Goal: Task Accomplishment & Management: Complete application form

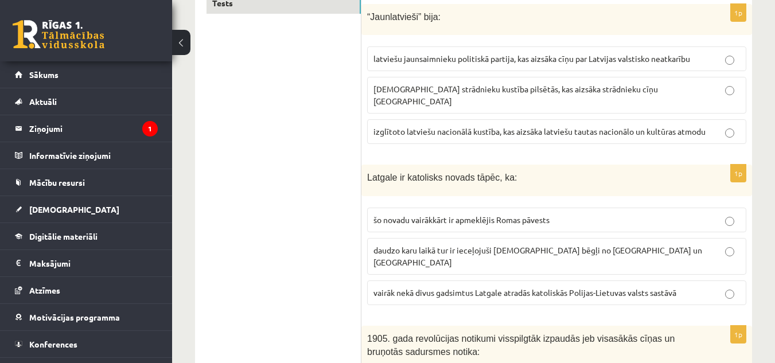
scroll to position [215, 0]
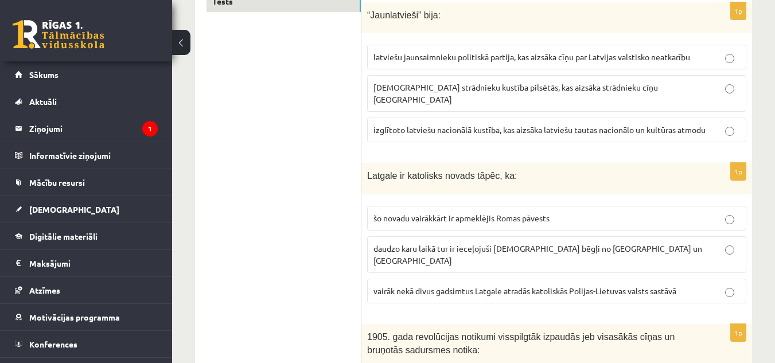
click at [400, 125] on span "izglītoto latviešu nacionālā kustība, kas aizsāka latviešu tautas nacionālo un …" at bounding box center [540, 130] width 332 height 10
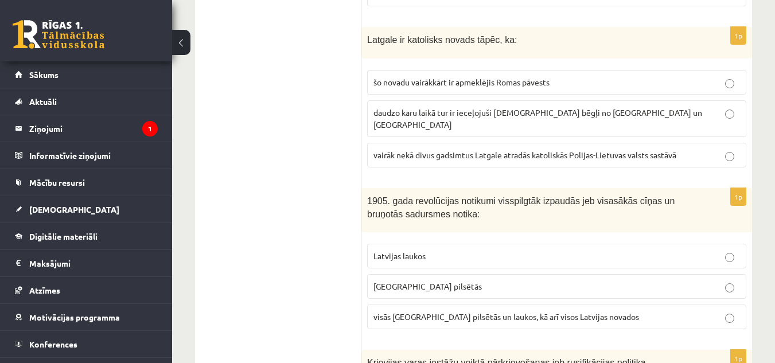
scroll to position [352, 0]
click at [384, 149] on span "vairāk nekā divus gadsimtus Latgale atradās katoliskās Polijas-Lietuvas valsts …" at bounding box center [525, 154] width 303 height 10
click at [442, 250] on p "Latvijas laukos" at bounding box center [557, 256] width 367 height 12
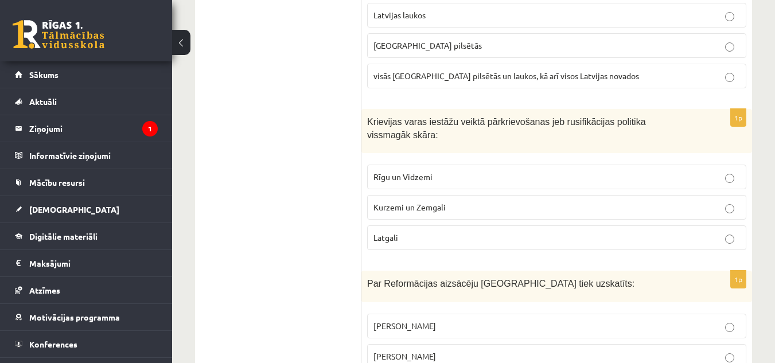
scroll to position [593, 0]
click at [384, 232] on span "Latgali" at bounding box center [386, 237] width 25 height 10
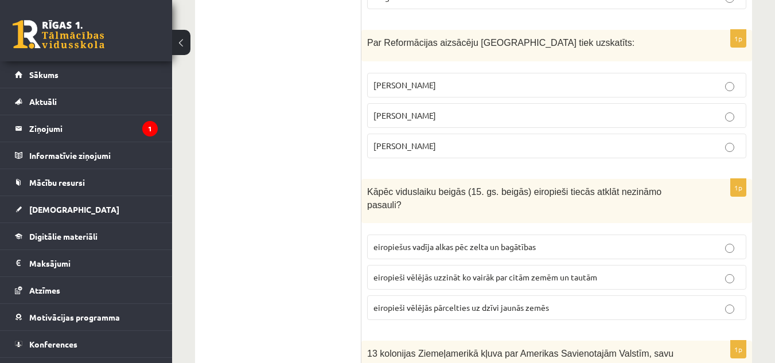
scroll to position [831, 0]
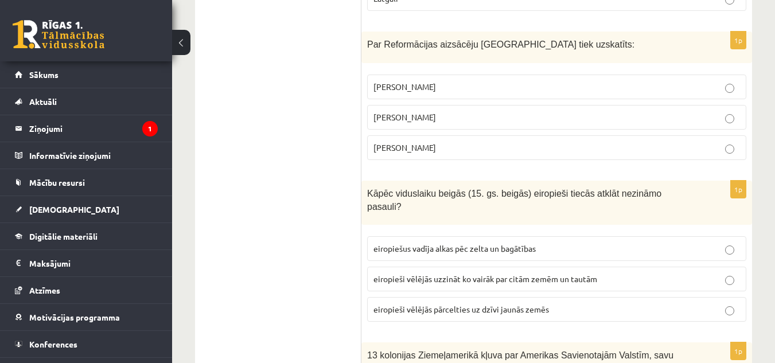
click at [448, 111] on p "Mārtiņš Luters" at bounding box center [557, 117] width 367 height 12
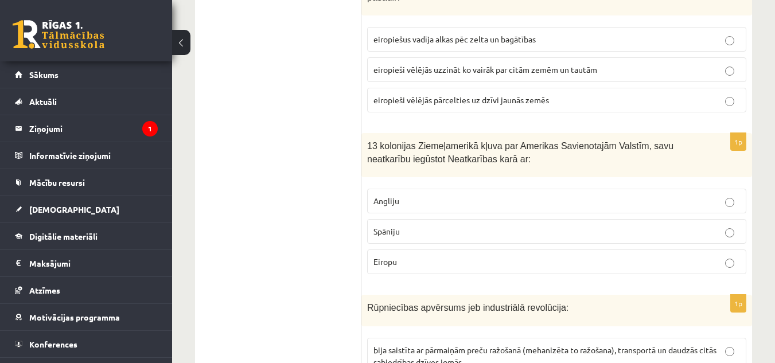
scroll to position [1127, 0]
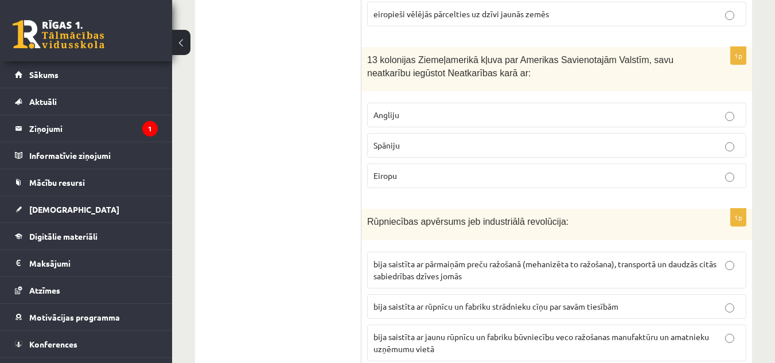
click at [417, 103] on label "Angliju" at bounding box center [556, 115] width 379 height 25
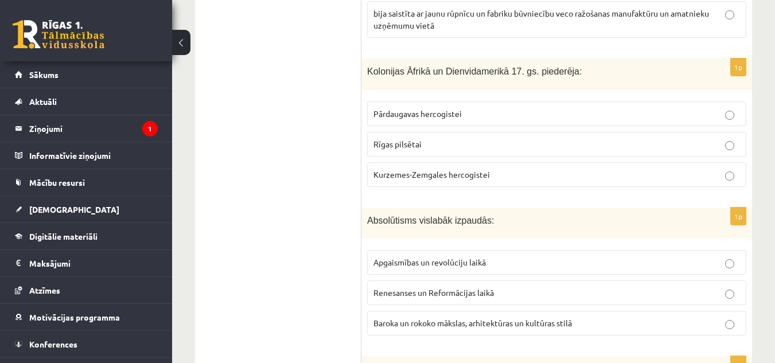
scroll to position [1451, 0]
click at [417, 207] on div "Absolūtisms vislabāk izpaudās:" at bounding box center [556, 223] width 391 height 32
click at [431, 162] on label "Kurzemes-Zemgales hercogistei" at bounding box center [556, 174] width 379 height 25
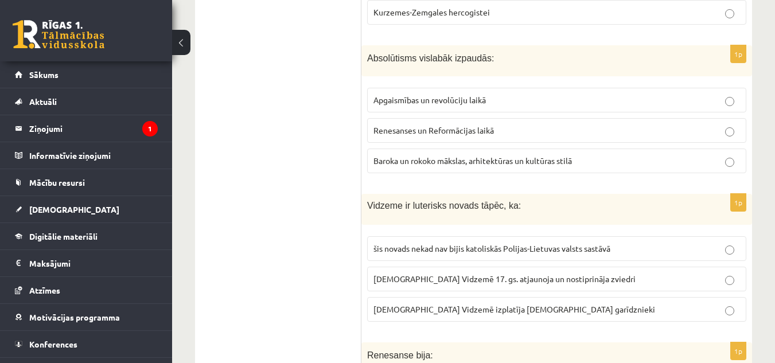
scroll to position [1612, 0]
click at [463, 95] on span "Apgaismības un revolūciju laikā" at bounding box center [430, 100] width 112 height 10
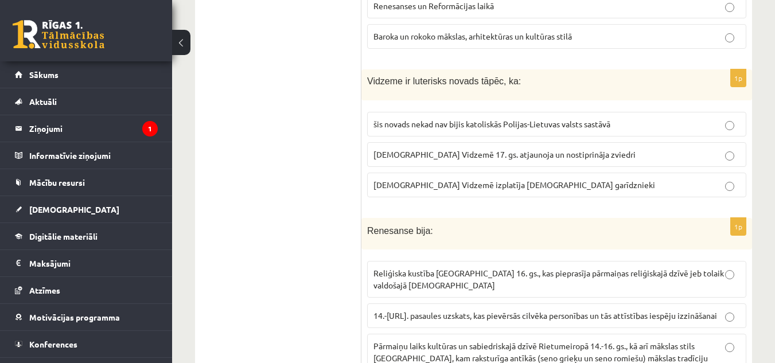
scroll to position [1738, 0]
click at [486, 149] on span "luterānismu Vidzemē 17. gs. atjaunoja un nostiprināja zviedri" at bounding box center [505, 154] width 262 height 10
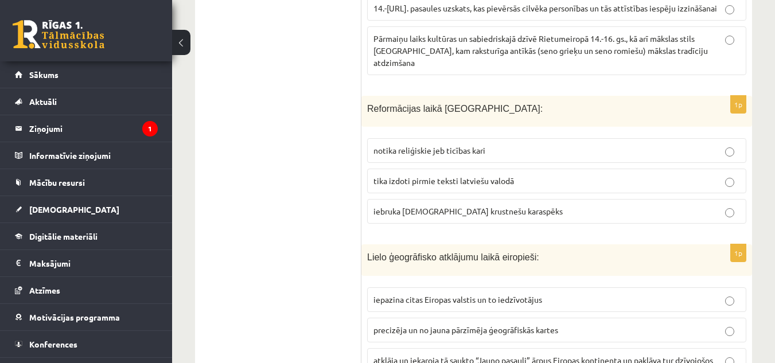
scroll to position [2046, 0]
click at [491, 168] on label "tika izdoti pirmie teksti latviešu valodā" at bounding box center [556, 180] width 379 height 25
click at [497, 168] on label "tika izdoti pirmie teksti latviešu valodā" at bounding box center [556, 180] width 379 height 25
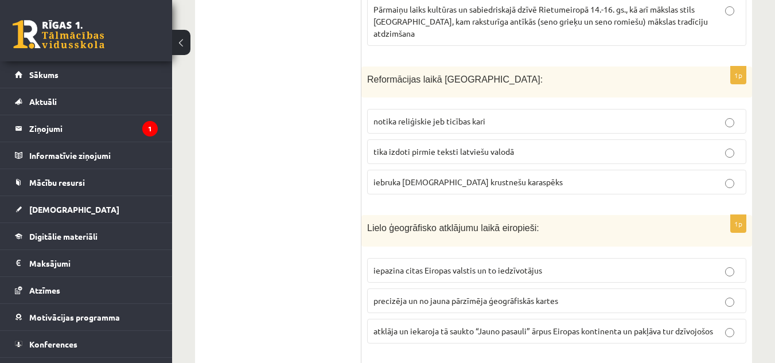
scroll to position [2074, 0]
click at [519, 177] on p "iebruka vācu krustnešu karaspēks" at bounding box center [557, 183] width 367 height 12
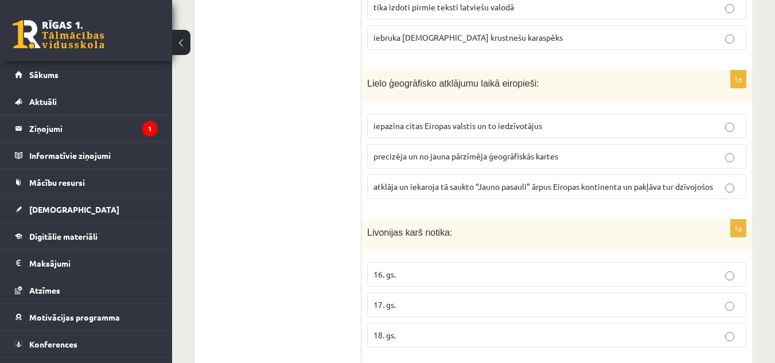
scroll to position [2219, 0]
click at [399, 298] on p "17. gs." at bounding box center [557, 304] width 367 height 12
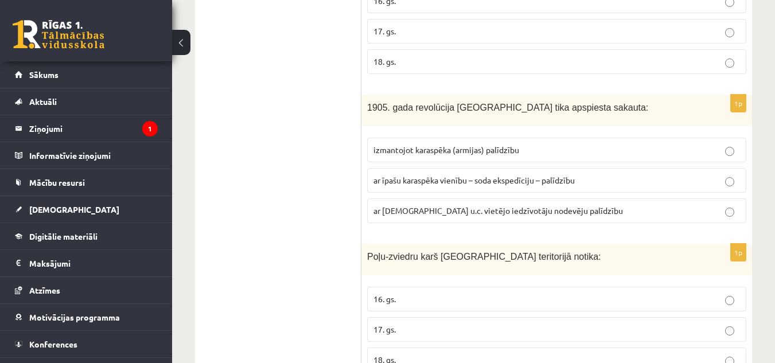
scroll to position [2498, 0]
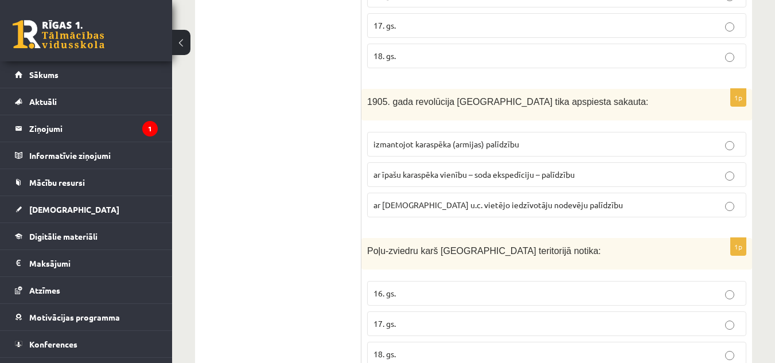
click at [430, 348] on p "18. gs." at bounding box center [557, 354] width 367 height 12
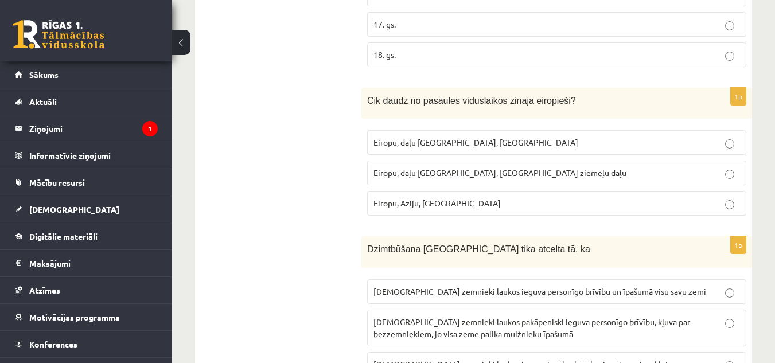
scroll to position [2799, 0]
click at [468, 196] on p "Eiropu, Āziju, Āfriku" at bounding box center [557, 202] width 367 height 12
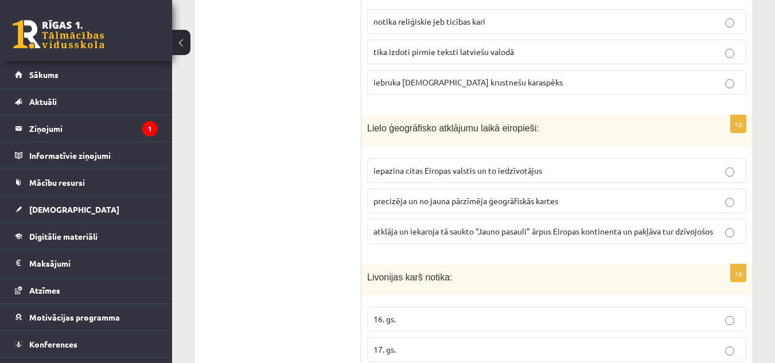
scroll to position [2174, 0]
click at [558, 165] on p "iepazina citas Eiropas valstis un to iedzīvotājus" at bounding box center [557, 171] width 367 height 12
click at [582, 196] on p "precizēja un no jauna pārzīmēja ģeogrāfiskās kartes" at bounding box center [557, 202] width 367 height 12
click at [561, 226] on p "atklāja un iekaroja tā saukto “Jauno pasauli” ārpus Eiropas kontinenta un pakļā…" at bounding box center [557, 232] width 367 height 12
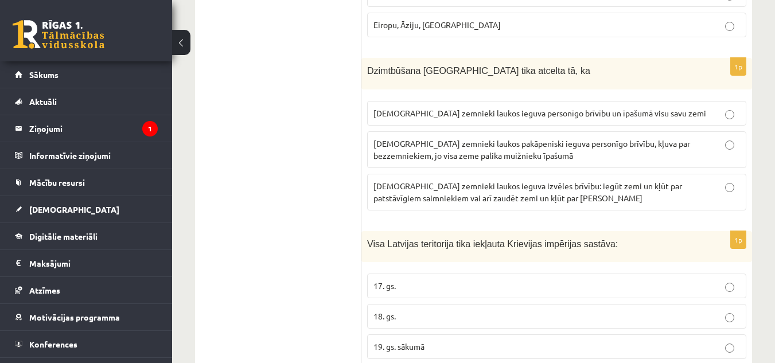
scroll to position [2976, 0]
click at [417, 139] on span "latviešu zemnieki laukos pakāpeniski ieguva personīgo brīvību, kļuva par bezzem…" at bounding box center [532, 150] width 317 height 22
click at [469, 181] on span "latviešu zemnieki laukos ieguva izvēles brīvību: iegūt zemi un kļūt par patstāv…" at bounding box center [528, 192] width 309 height 22
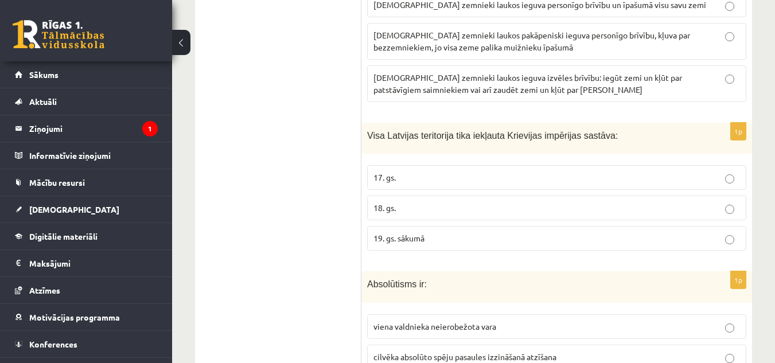
scroll to position [3086, 0]
click at [396, 232] on span "19. gs. sākumā" at bounding box center [399, 237] width 51 height 10
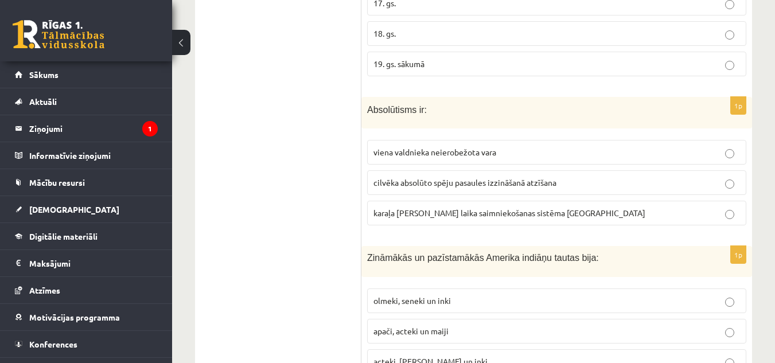
scroll to position [3261, 0]
click at [430, 145] on span "viena valdnieka neierobežota vara" at bounding box center [435, 150] width 123 height 10
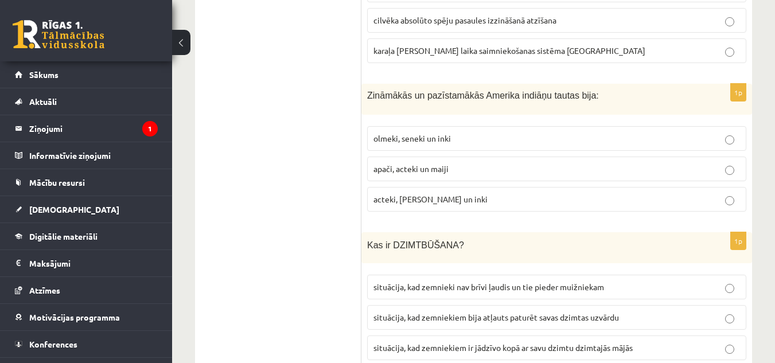
scroll to position [3426, 0]
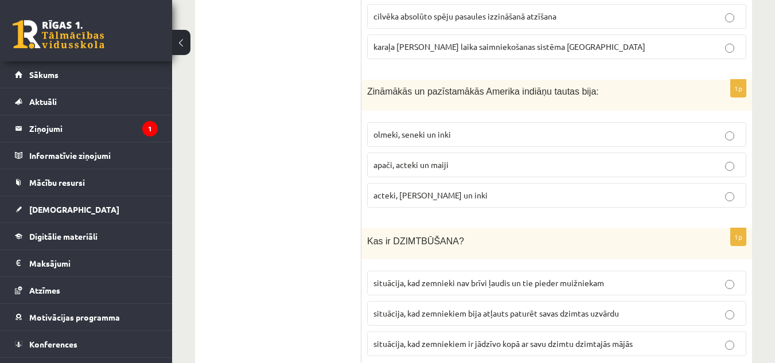
click at [430, 116] on fieldset "olmeki, seneki un inki apači, acteki un maiji acteki, maiji un inki" at bounding box center [556, 163] width 379 height 95
click at [439, 129] on p "olmeki, seneki un inki" at bounding box center [557, 135] width 367 height 12
click at [413, 160] on span "apači, acteki un maiji" at bounding box center [411, 165] width 75 height 10
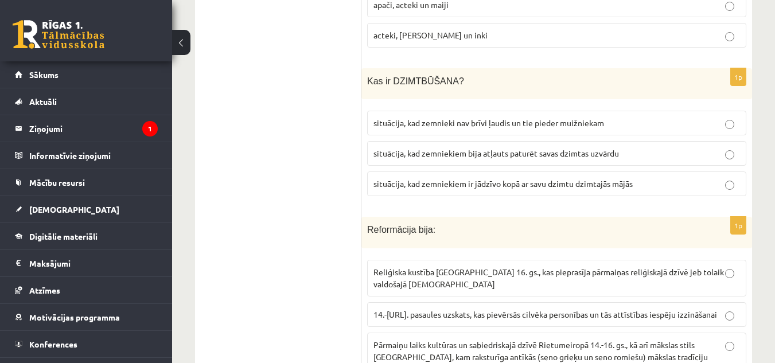
scroll to position [3586, 0]
click at [502, 117] on span "situācija, kad zemnieki nav brīvi ļaudis un tie pieder muižniekam" at bounding box center [489, 122] width 231 height 10
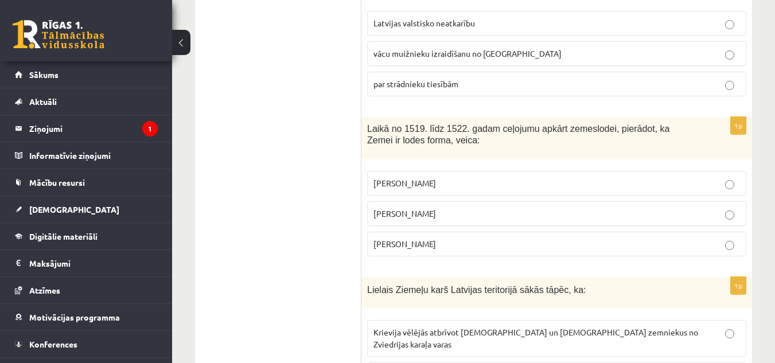
scroll to position [4479, 0]
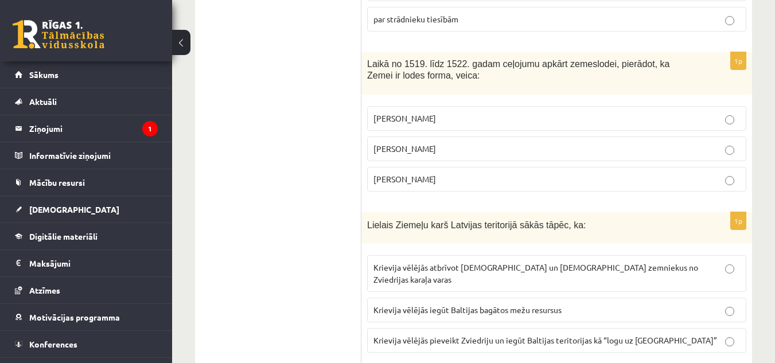
scroll to position [4382, 0]
click at [480, 263] on span "Krievija vēlējās atbrīvot latviešu un igauņu zemniekus no Zviedrijas karaļa var…" at bounding box center [536, 274] width 325 height 22
click at [502, 336] on span "Krievija vēlējās pieveikt Zviedriju un iegūt Baltijas teritorijas kā “logu uz E…" at bounding box center [546, 341] width 344 height 10
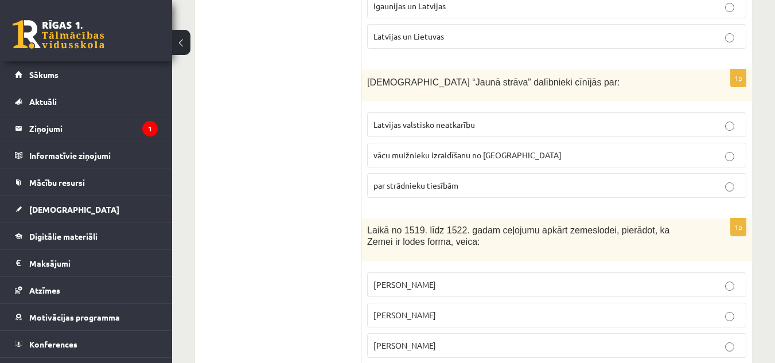
scroll to position [4216, 0]
click at [440, 150] on span "vācu muižnieku izraidīšanu no Latvijas" at bounding box center [468, 155] width 188 height 10
click at [426, 310] on span "Vasko de Gama" at bounding box center [405, 315] width 63 height 10
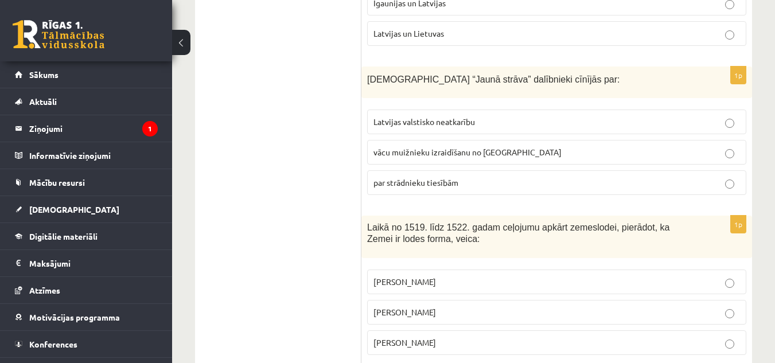
scroll to position [4237, 0]
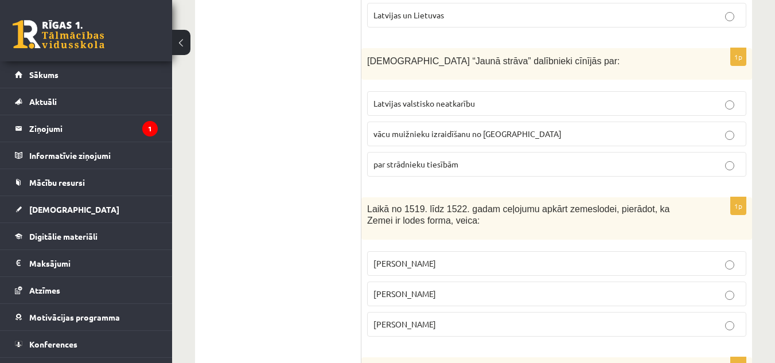
click at [460, 318] on p "Fernans Magelāns" at bounding box center [557, 324] width 367 height 12
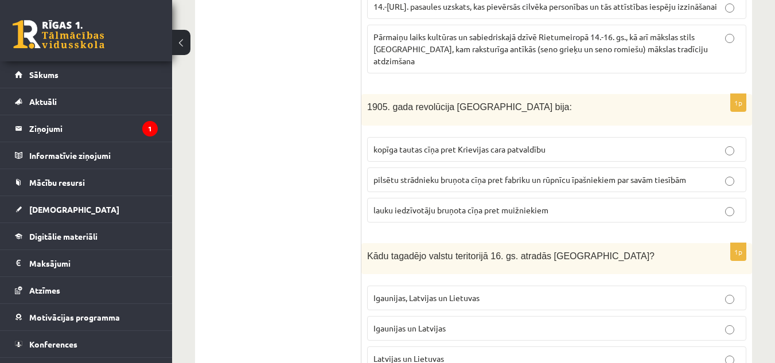
scroll to position [3893, 0]
click at [500, 293] on p "Igaunijas, Latvijas un Lietuvas" at bounding box center [557, 299] width 367 height 12
click at [478, 323] on p "Igaunijas un Latvijas" at bounding box center [557, 329] width 367 height 12
click at [481, 347] on label "Latvijas un Lietuvas" at bounding box center [556, 359] width 379 height 25
click at [535, 323] on p "Igaunijas un Latvijas" at bounding box center [557, 329] width 367 height 12
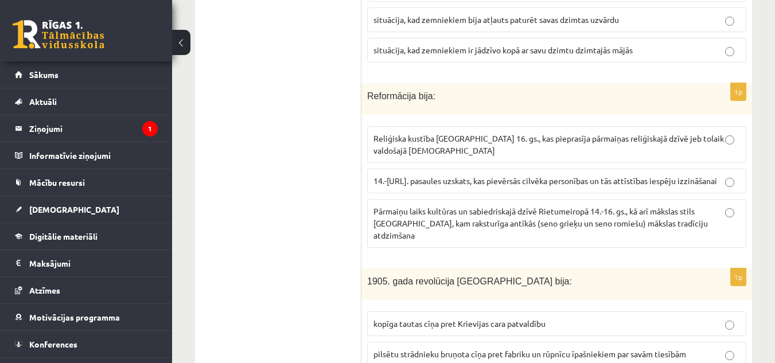
scroll to position [3716, 0]
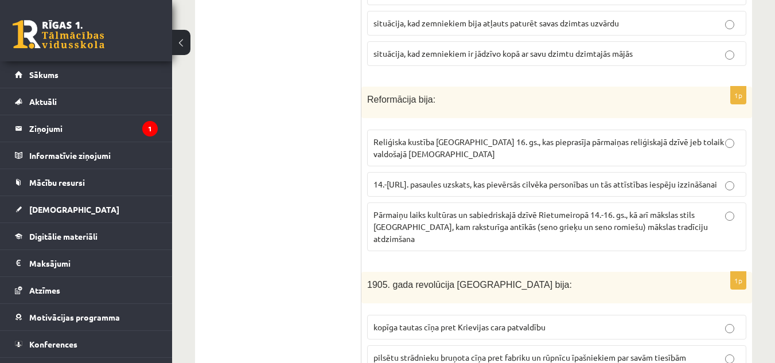
click at [624, 136] on p "Reliģiska kustība Eiropā 16. gs., kas pieprasīja pārmaiņas reliģiskajā dzīvē je…" at bounding box center [557, 148] width 367 height 24
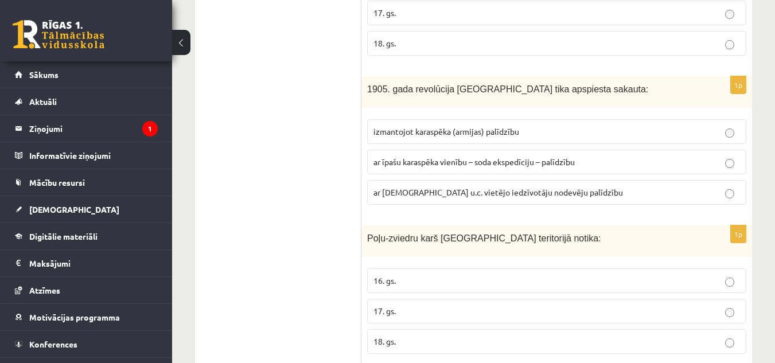
scroll to position [2510, 0]
click at [566, 157] on span "ar īpašu karaspēka vienību – soda ekspedīciju – palīdzību" at bounding box center [474, 162] width 201 height 10
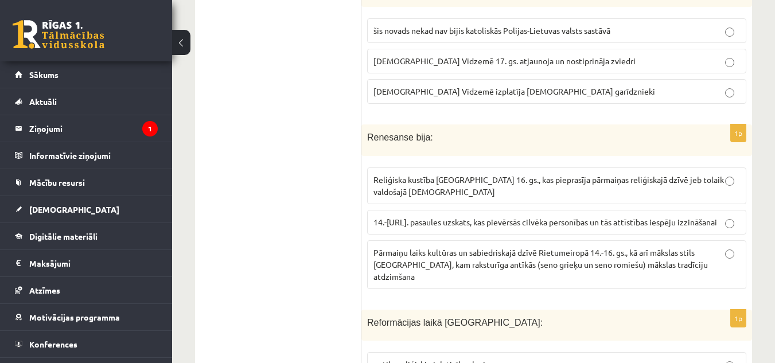
scroll to position [1830, 0]
click at [472, 175] on span "Reliģiska kustība Eiropā 16. gs., kas pieprasīja pārmaiņas reliģiskajā dzīvē je…" at bounding box center [549, 186] width 351 height 22
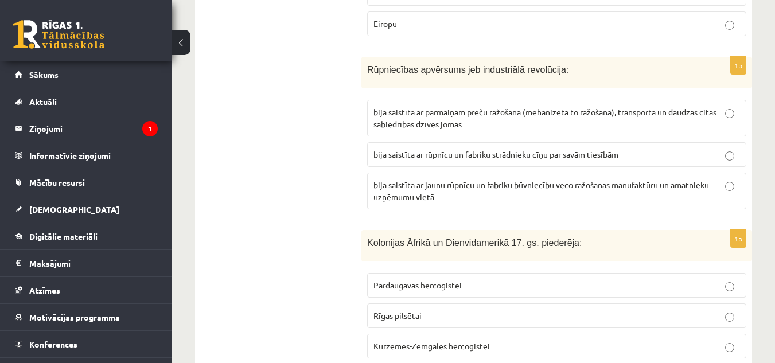
scroll to position [1277, 0]
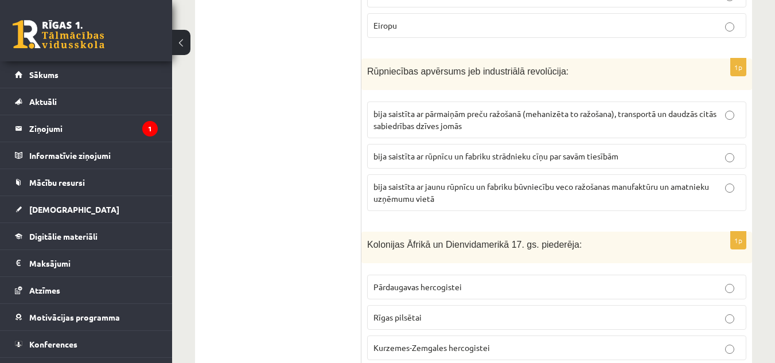
click at [522, 174] on label "bija saistīta ar jaunu rūpnīcu un fabriku būvniecību veco ražošanas manufaktūru…" at bounding box center [556, 192] width 379 height 37
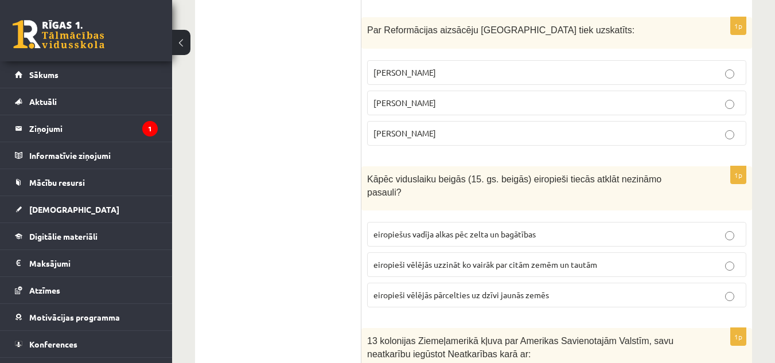
scroll to position [846, 0]
click at [477, 289] on span "eiropieši vēlējās pārcelties uz dzīvi jaunās zemēs" at bounding box center [462, 294] width 176 height 10
click at [514, 228] on p "eiropiešus vadīja alkas pēc zelta un bagātības" at bounding box center [557, 234] width 367 height 12
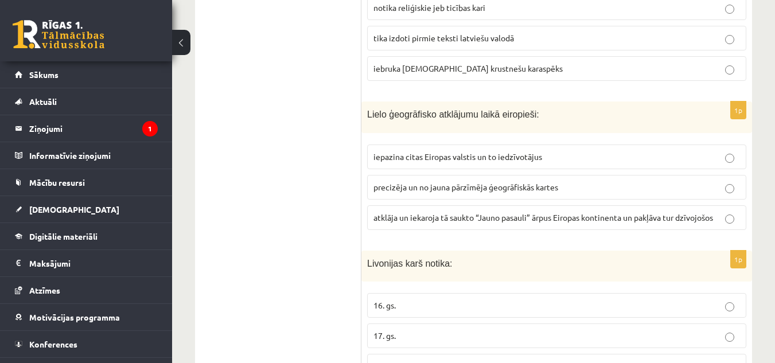
scroll to position [2237, 0]
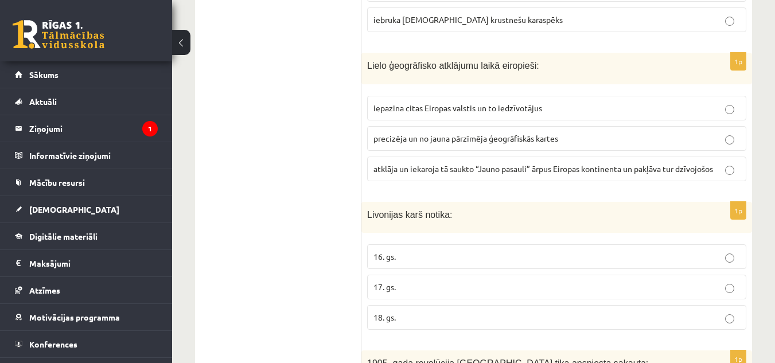
drag, startPoint x: 621, startPoint y: 259, endPoint x: 699, endPoint y: 249, distance: 78.6
click at [699, 305] on label "18. gs." at bounding box center [556, 317] width 379 height 25
click at [496, 251] on p "16. gs." at bounding box center [557, 257] width 367 height 12
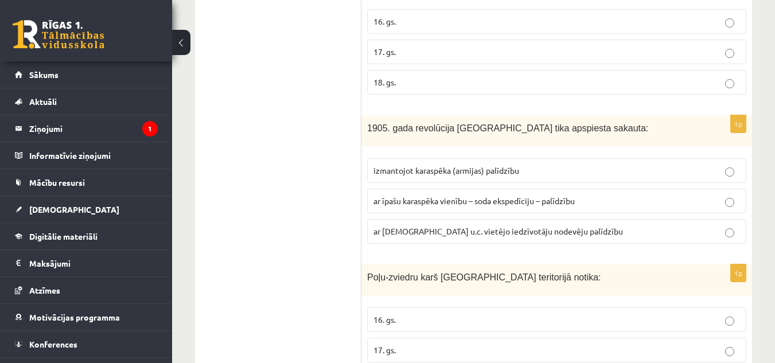
scroll to position [2480, 0]
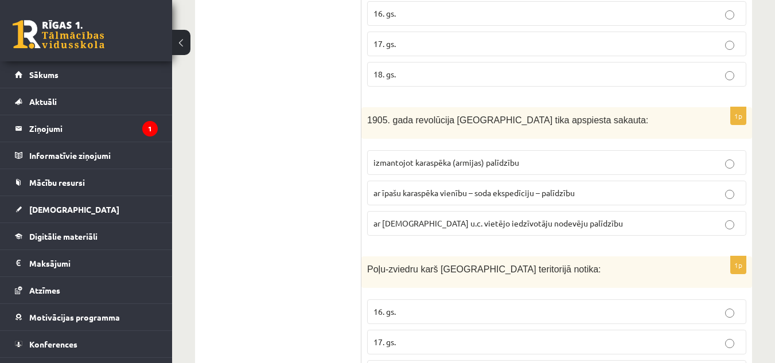
click at [668, 336] on p "17. gs." at bounding box center [557, 342] width 367 height 12
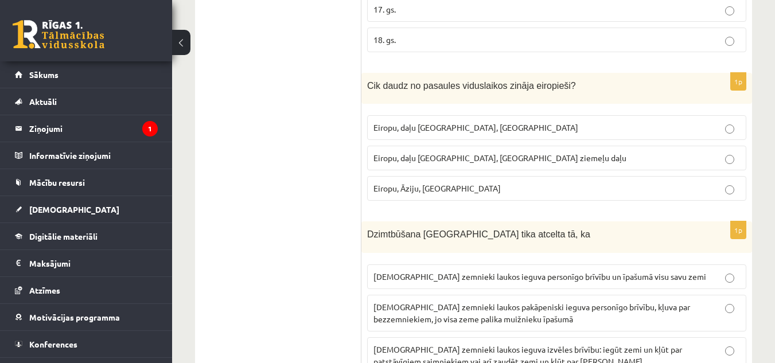
scroll to position [2805, 0]
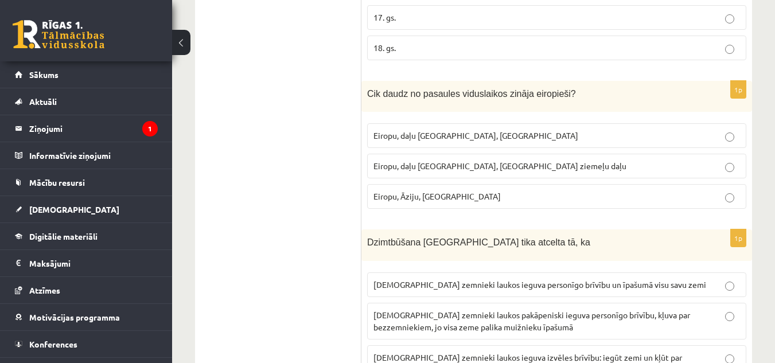
drag, startPoint x: 778, startPoint y: 232, endPoint x: 760, endPoint y: 268, distance: 40.0
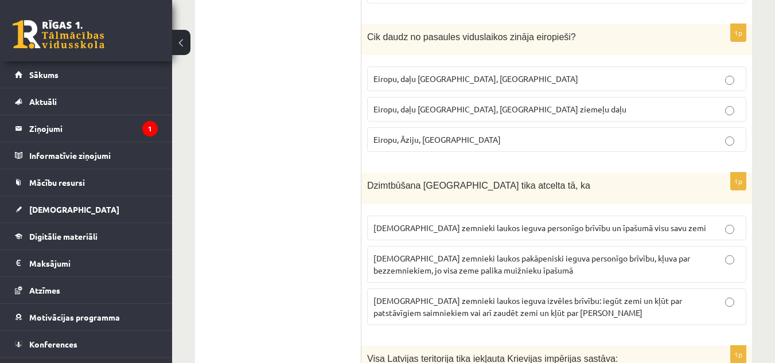
scroll to position [2829, 0]
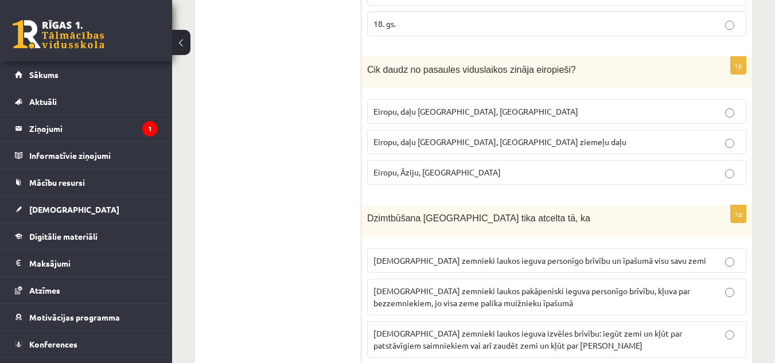
click at [725, 279] on label "latviešu zemnieki laukos pakāpeniski ieguva personīgo brīvību, kļuva par bezzem…" at bounding box center [556, 297] width 379 height 37
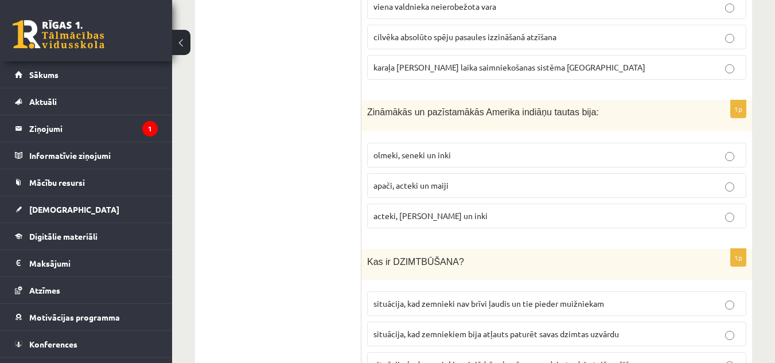
scroll to position [3413, 0]
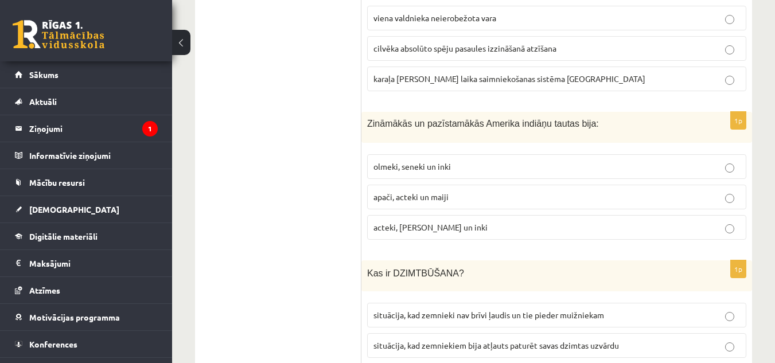
scroll to position [3392, 0]
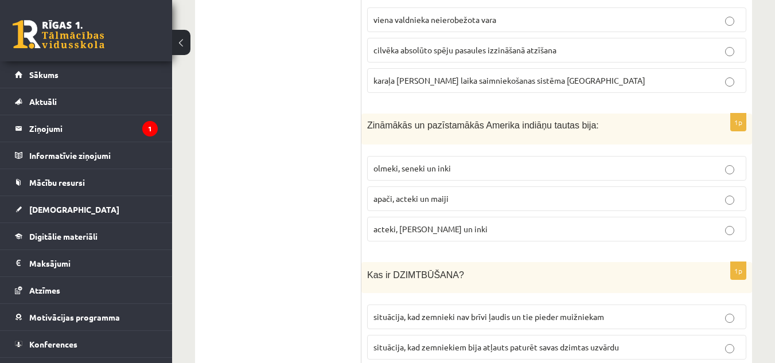
click at [503, 162] on p "olmeki, seneki un inki" at bounding box center [557, 168] width 367 height 12
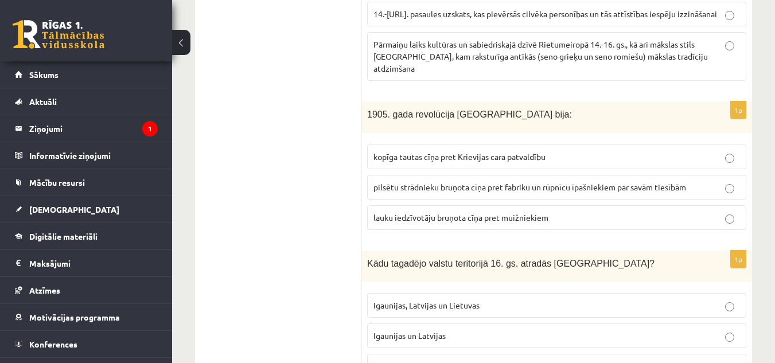
scroll to position [3878, 0]
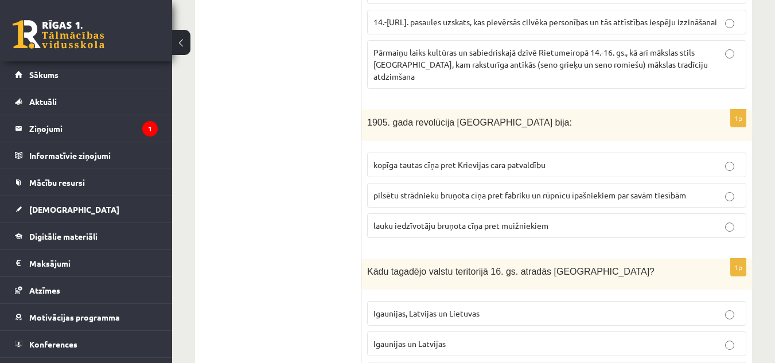
click at [730, 159] on p "kopīga tautas cīņa pret Krievijas cara patvaldību" at bounding box center [557, 165] width 367 height 12
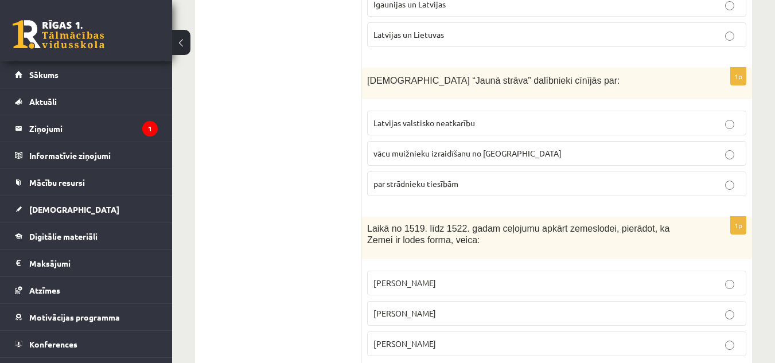
scroll to position [4217, 0]
click at [671, 178] on p "par strādnieku tiesībām" at bounding box center [557, 184] width 367 height 12
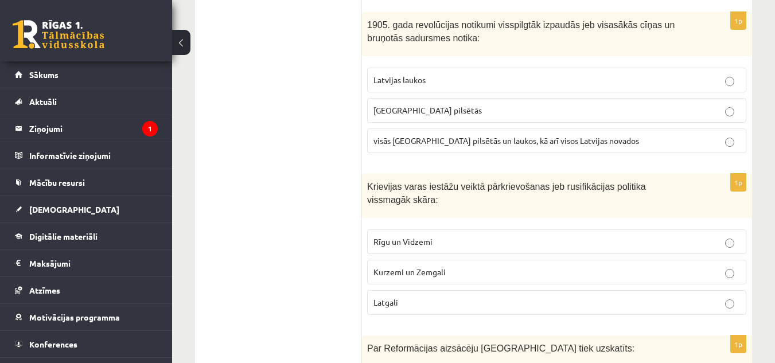
scroll to position [0, 0]
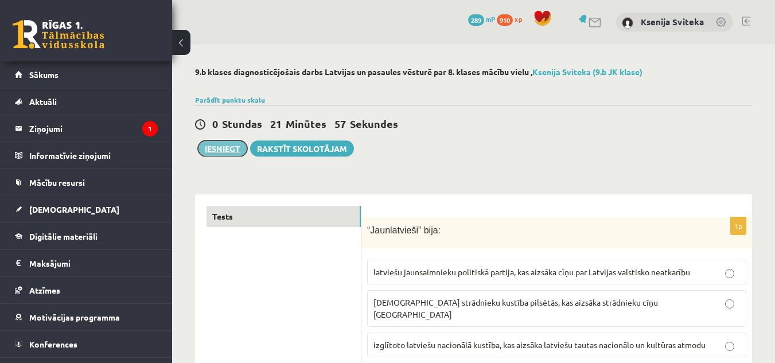
click at [218, 146] on button "Iesniegt" at bounding box center [222, 149] width 49 height 16
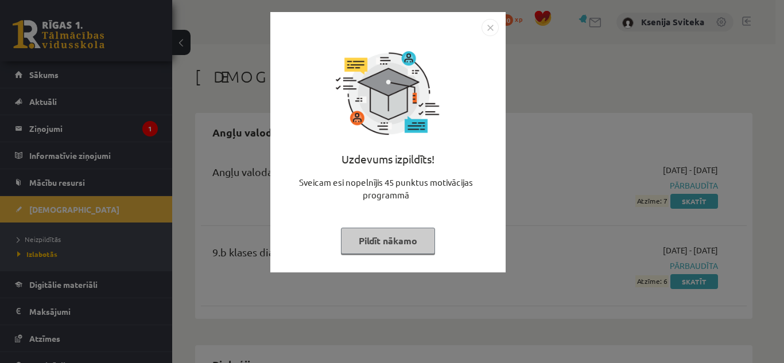
click at [489, 26] on img "Close" at bounding box center [489, 27] width 17 height 17
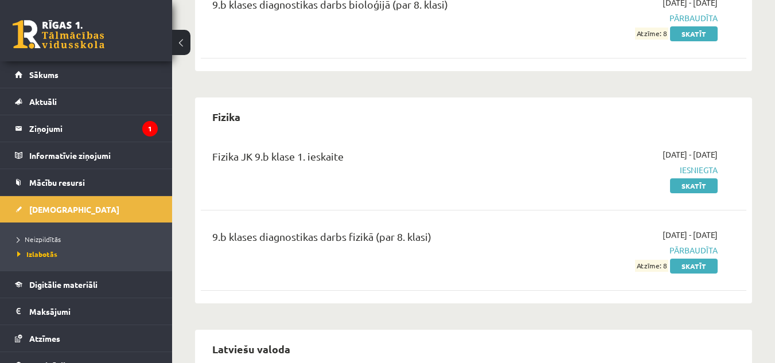
scroll to position [480, 0]
click at [58, 235] on link "Neizpildītās" at bounding box center [88, 239] width 143 height 10
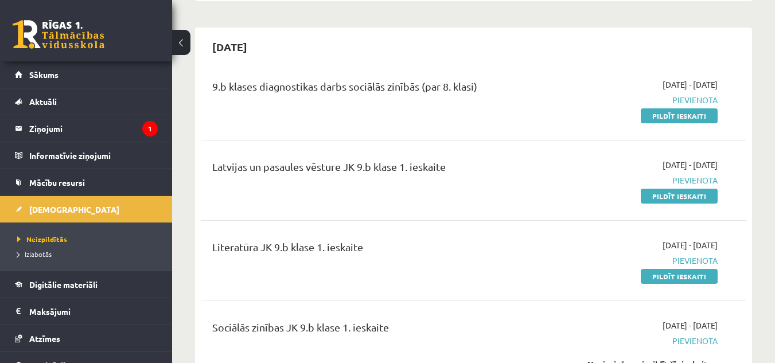
scroll to position [237, 0]
click at [657, 120] on link "Pildīt ieskaiti" at bounding box center [679, 116] width 77 height 15
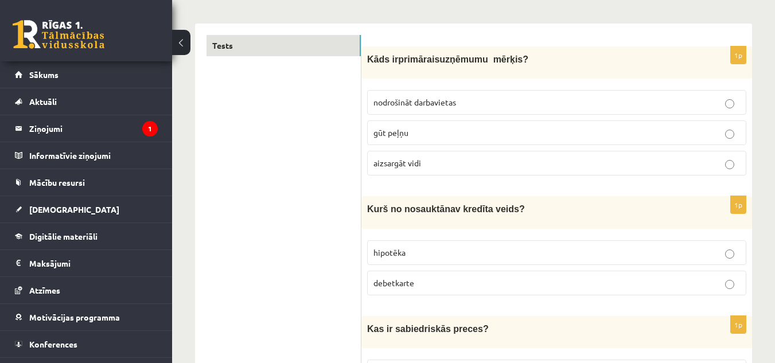
scroll to position [172, 0]
click at [427, 126] on p "gūt peļņu" at bounding box center [557, 132] width 367 height 12
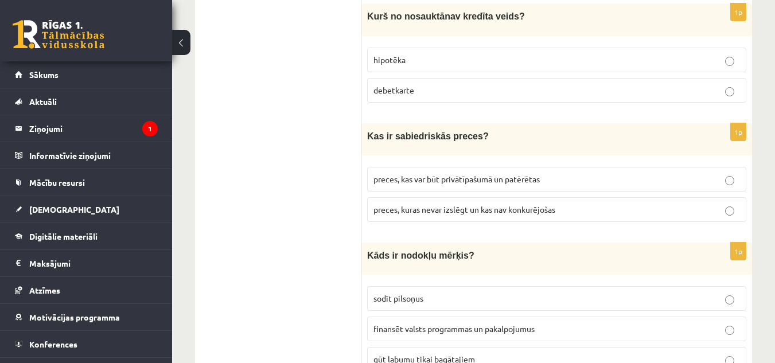
scroll to position [364, 0]
click at [402, 51] on label "hipotēka" at bounding box center [556, 59] width 379 height 25
click at [442, 90] on p "debetkarte" at bounding box center [557, 90] width 367 height 12
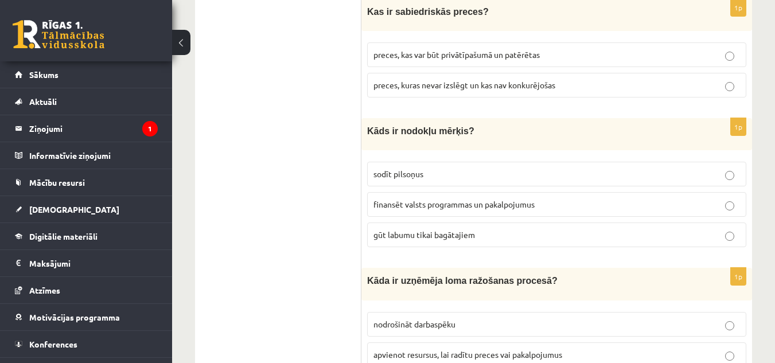
scroll to position [484, 0]
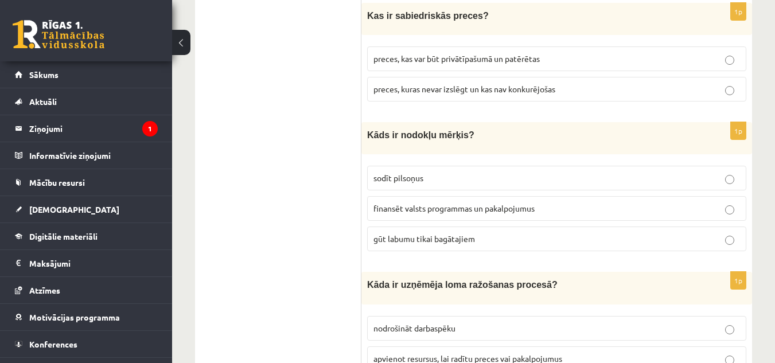
click at [441, 53] on span "preces, kas var būt privātīpašumā un patērētas" at bounding box center [457, 58] width 166 height 10
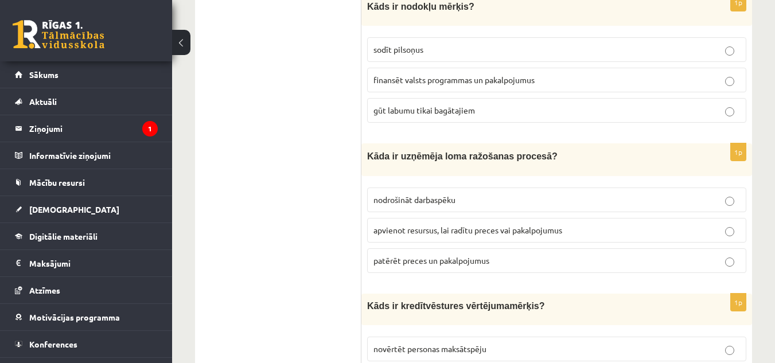
scroll to position [613, 0]
click at [423, 79] on span "finansēt valsts programmas un pakalpojumus" at bounding box center [454, 79] width 161 height 10
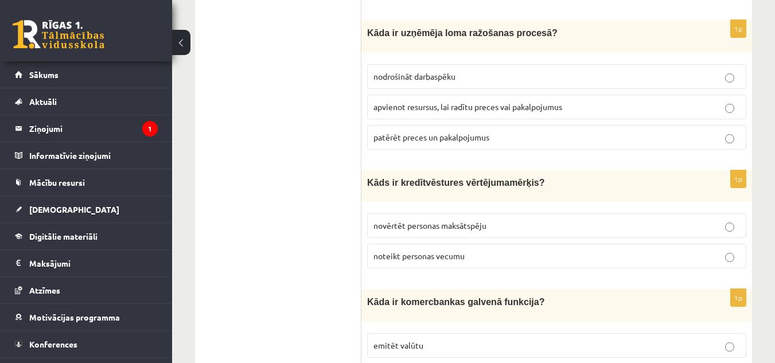
scroll to position [737, 0]
click at [423, 79] on p "nodrošināt darbaspēku" at bounding box center [557, 76] width 367 height 12
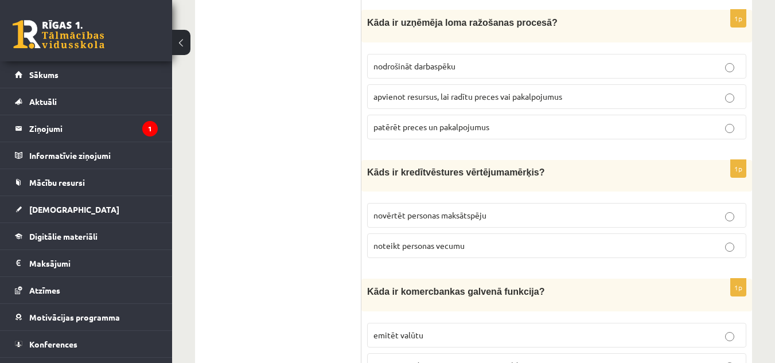
scroll to position [747, 0]
click at [507, 244] on p "noteikt personas vecumu" at bounding box center [557, 245] width 367 height 12
click at [532, 94] on span "apvienot resursus, lai radītu preces vai pakalpojumus" at bounding box center [468, 96] width 189 height 10
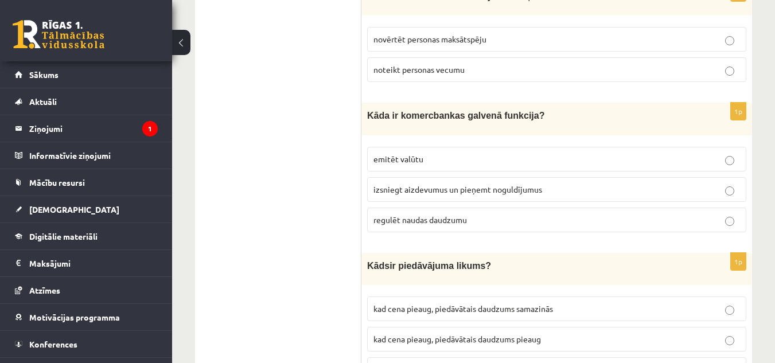
scroll to position [923, 0]
click at [523, 184] on span "izsniegt aizdevumus un pieņemt noguldījumus" at bounding box center [458, 189] width 169 height 10
click at [531, 223] on label "regulēt naudas daudzumu" at bounding box center [556, 219] width 379 height 25
click at [554, 184] on p "izsniegt aizdevumus un pieņemt noguldījumus" at bounding box center [557, 189] width 367 height 12
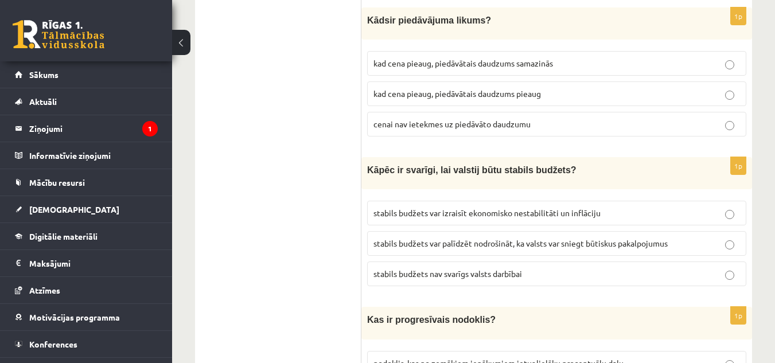
scroll to position [1169, 0]
click at [466, 59] on span "kad cena pieaug, piedāvātais daudzums samazinās" at bounding box center [464, 62] width 180 height 10
click at [535, 88] on span "kad cena pieaug, piedāvātais daudzums pieaug" at bounding box center [458, 93] width 168 height 10
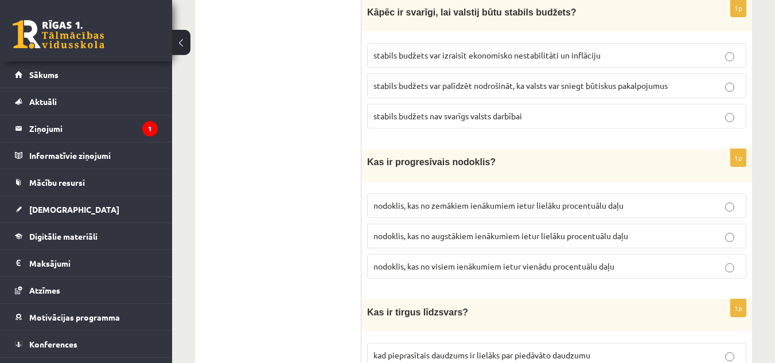
scroll to position [1327, 0]
click at [530, 113] on p "stabils budžets nav svarīgs valsts darbībai" at bounding box center [557, 116] width 367 height 12
click at [483, 82] on span "stabils budžets var palīdzēt nodrošināt, ka valsts var sniegt būtiskus pakalpoj…" at bounding box center [521, 85] width 294 height 10
click at [494, 230] on span "nodoklis, kas no augstākiem ienākumiem ietur lielāku procentuālu daļu" at bounding box center [501, 235] width 255 height 10
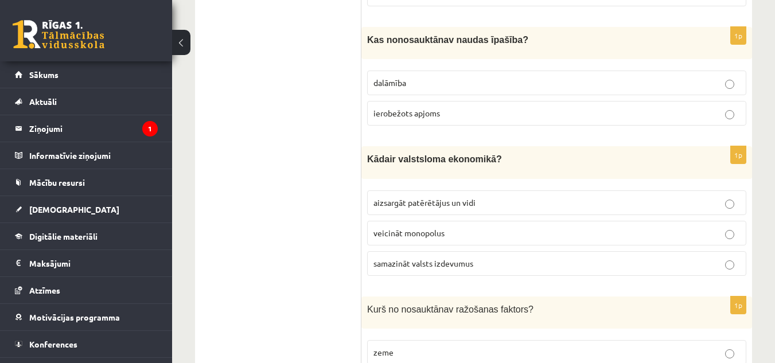
scroll to position [1762, 0]
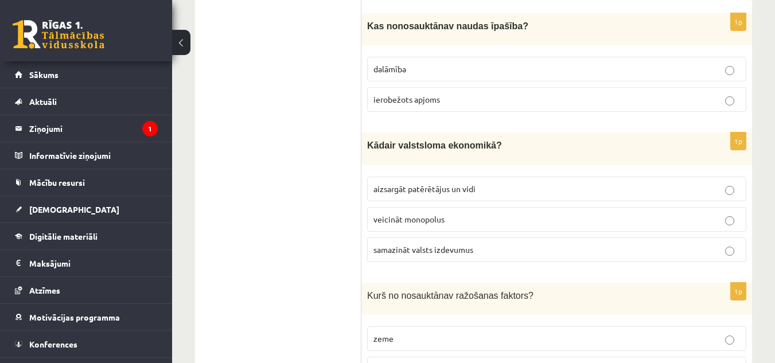
click at [473, 69] on p "dalāmība" at bounding box center [557, 69] width 367 height 12
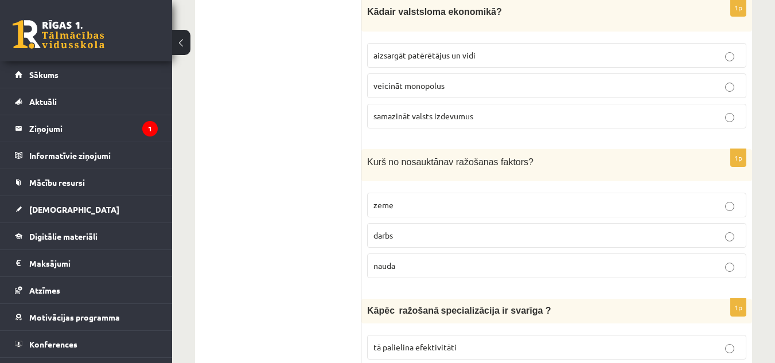
scroll to position [1896, 0]
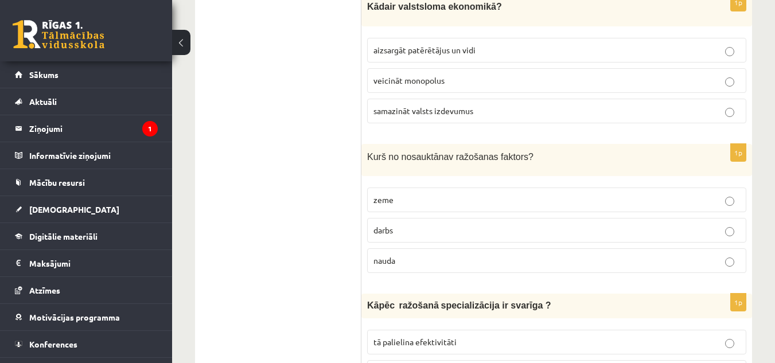
click at [473, 75] on p "veicināt monopolus" at bounding box center [557, 81] width 367 height 12
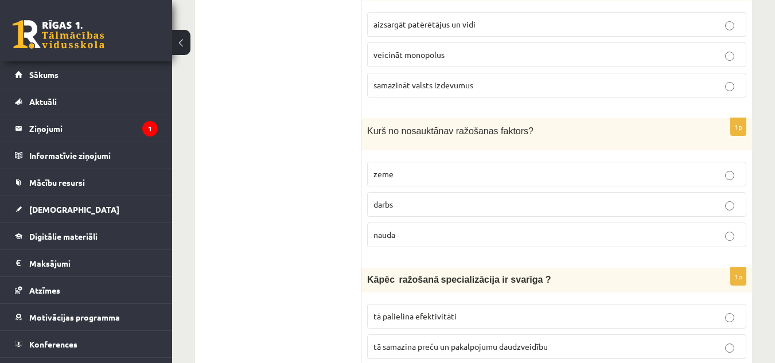
scroll to position [1930, 0]
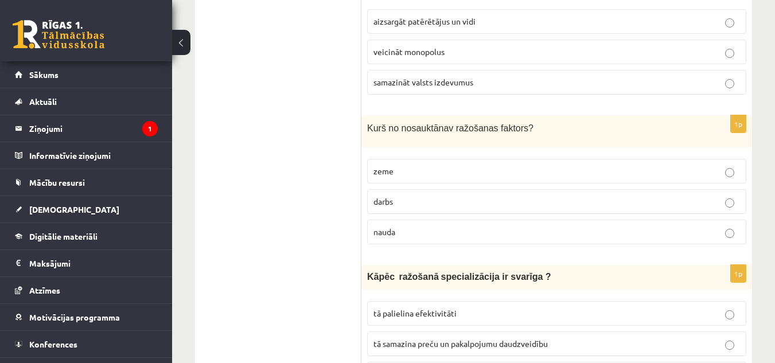
drag, startPoint x: 473, startPoint y: 69, endPoint x: 441, endPoint y: 85, distance: 35.9
click at [441, 85] on label "samazināt valsts izdevumus" at bounding box center [556, 82] width 379 height 25
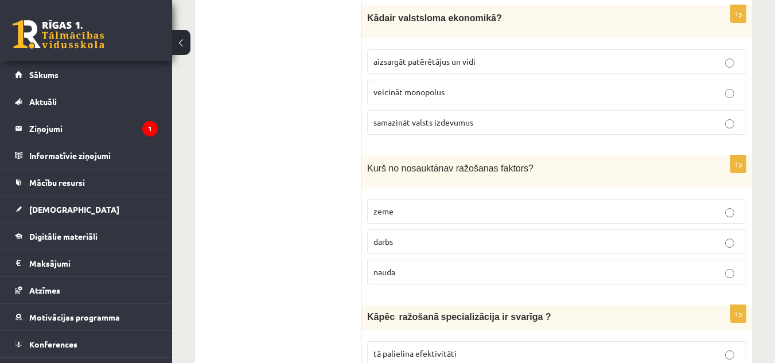
scroll to position [1892, 0]
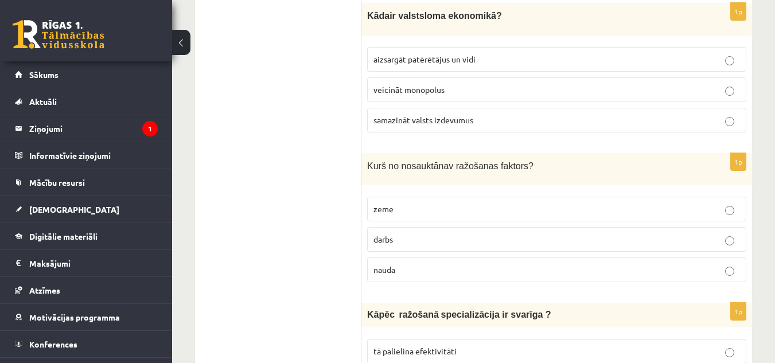
click at [436, 54] on span "aizsargāt patērētājus un vidi" at bounding box center [425, 59] width 102 height 10
click at [495, 250] on fieldset "zeme darbs [GEOGRAPHIC_DATA]" at bounding box center [556, 238] width 379 height 95
click at [500, 258] on label "nauda" at bounding box center [556, 270] width 379 height 25
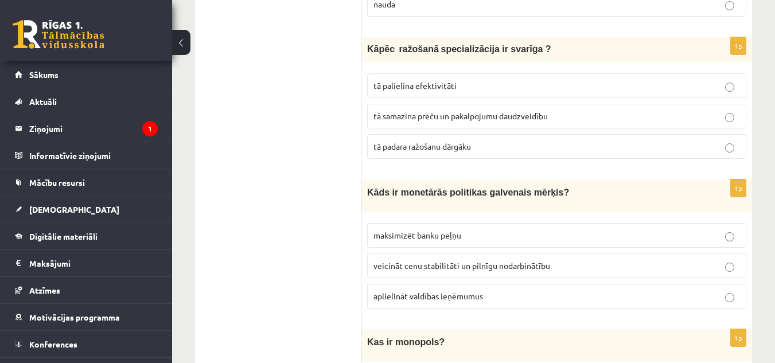
scroll to position [2160, 0]
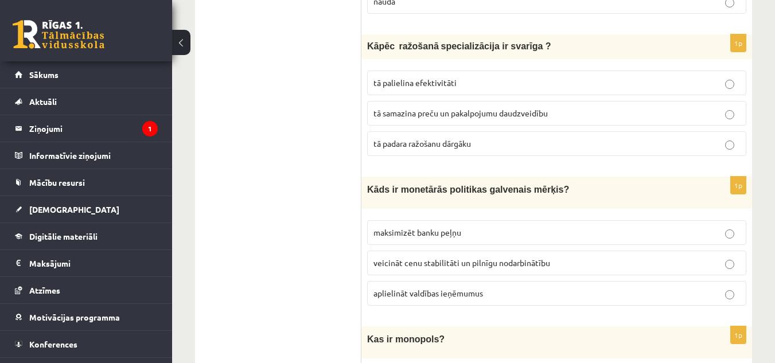
click at [520, 77] on p "tā palielina efektivitāti" at bounding box center [557, 83] width 367 height 12
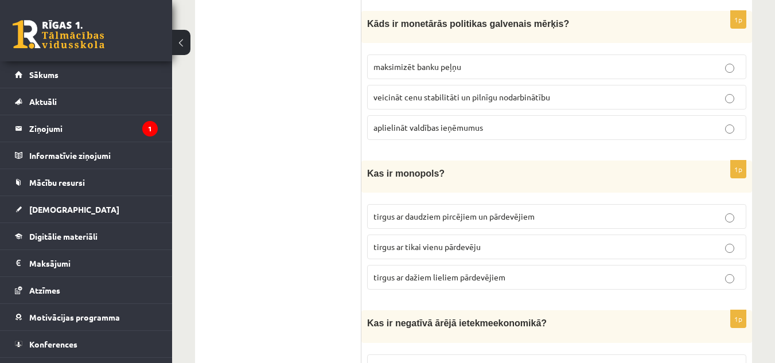
scroll to position [2326, 0]
click at [522, 92] on span "veicināt cenu stabilitāti un pilnīgu nodarbinātību" at bounding box center [462, 97] width 177 height 10
click at [496, 235] on label "tirgus ar tikai vienu pārdevēju" at bounding box center [556, 247] width 379 height 25
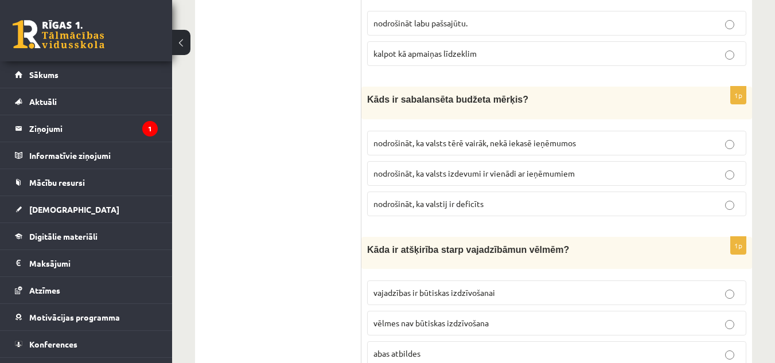
scroll to position [4176, 0]
click at [419, 348] on span "abas atbildes" at bounding box center [397, 353] width 47 height 10
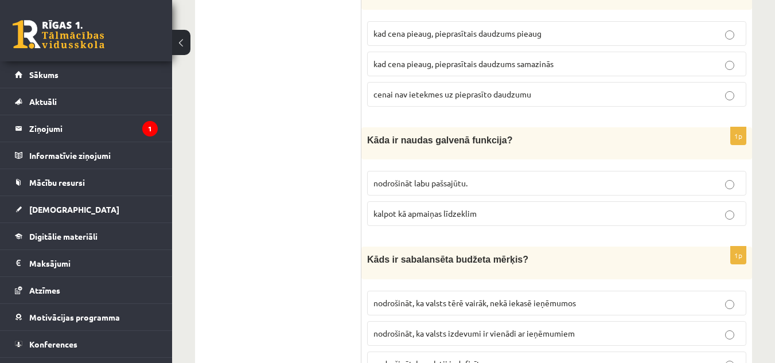
scroll to position [4015, 0]
click at [466, 202] on label "kalpot kā apmaiņas līdzeklim" at bounding box center [556, 214] width 379 height 25
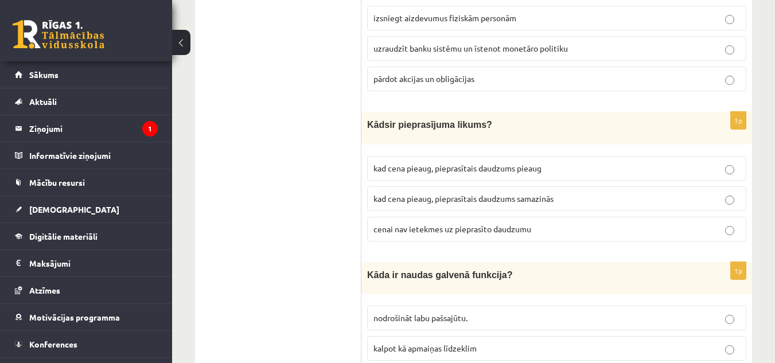
scroll to position [3870, 0]
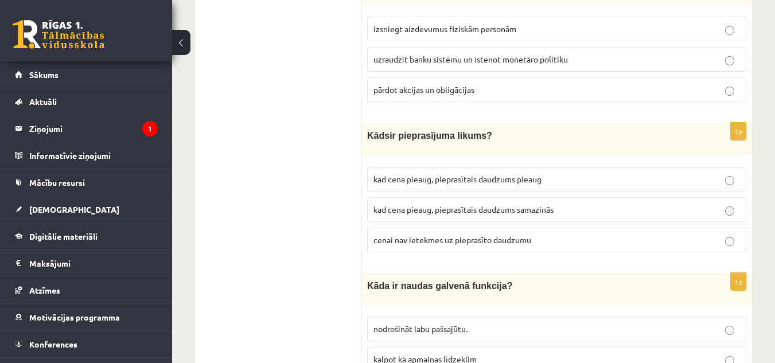
click at [469, 197] on label "kad cena pieaug, pieprasītais daudzums samazinās" at bounding box center [556, 209] width 379 height 25
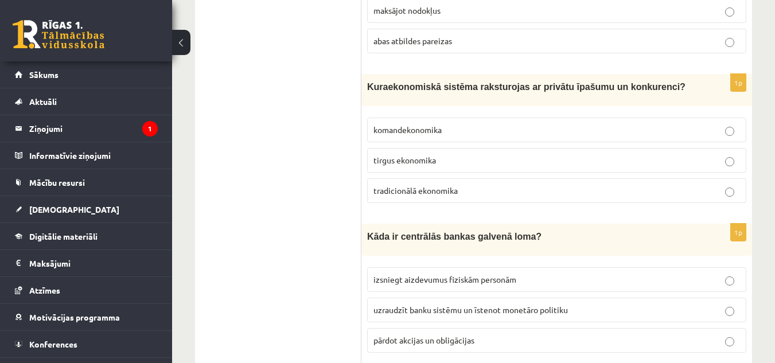
scroll to position [3614, 0]
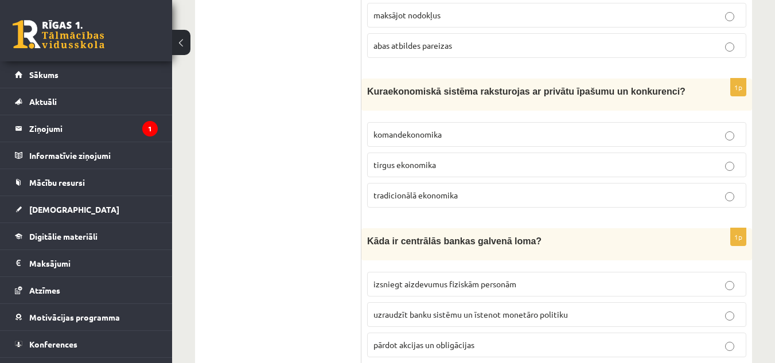
click at [545, 278] on p "izsniegt aizdevumus fiziskām personām" at bounding box center [557, 284] width 367 height 12
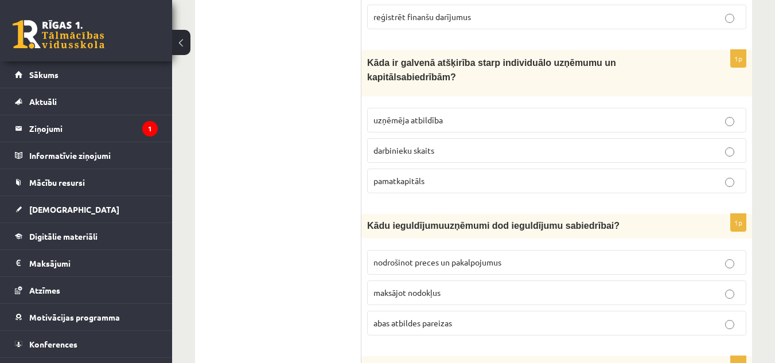
scroll to position [3336, 0]
click at [472, 287] on p "maksājot nodokļus" at bounding box center [557, 293] width 367 height 12
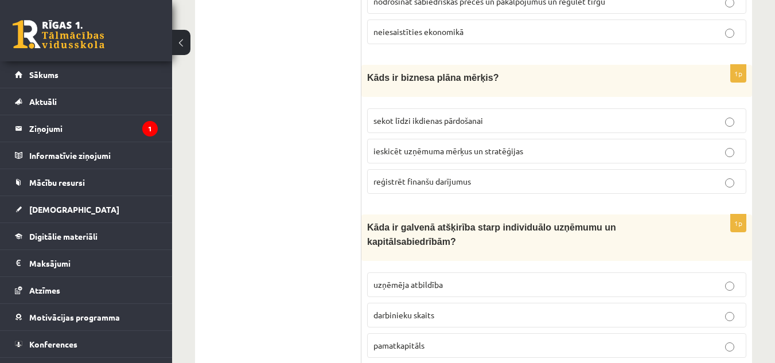
scroll to position [3170, 0]
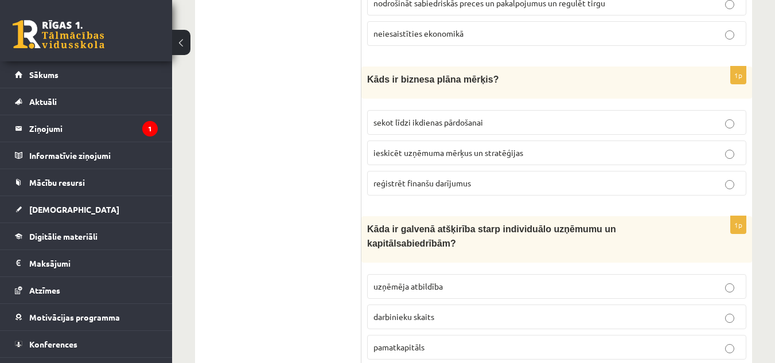
click at [547, 177] on p "reģistrēt finanšu darījumus" at bounding box center [557, 183] width 367 height 12
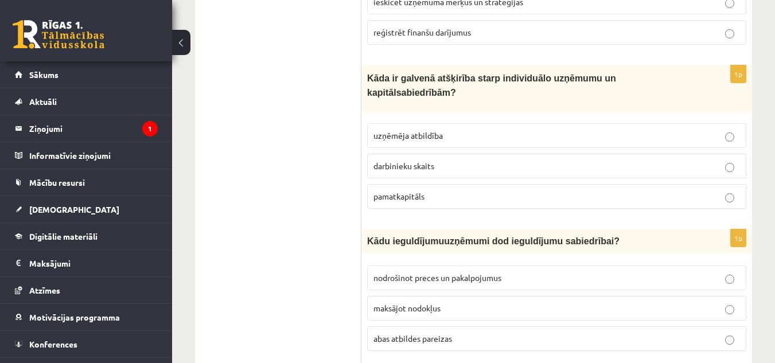
scroll to position [3256, 0]
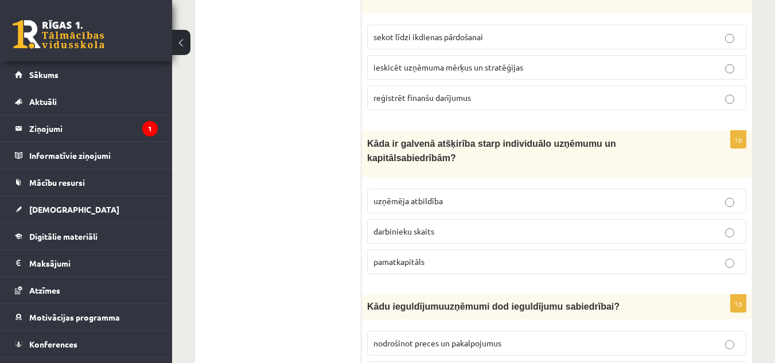
click at [511, 195] on p "uzņēmēja atbildība" at bounding box center [557, 201] width 367 height 12
click at [491, 225] on p "darbinieku skaits" at bounding box center [557, 231] width 367 height 12
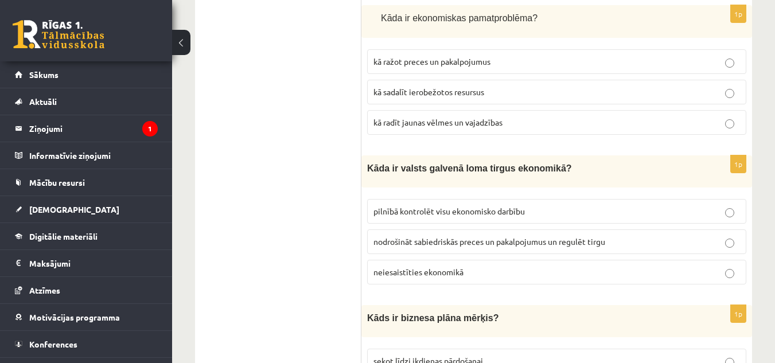
scroll to position [2923, 0]
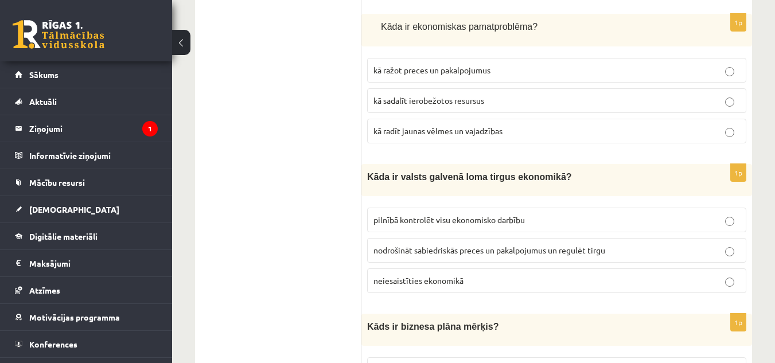
click at [454, 215] on span "pilnībā kontrolēt visu ekonomisko darbību" at bounding box center [449, 220] width 151 height 10
click at [484, 245] on span "nodrošināt sabiedriskās preces un pakalpojumus un regulēt tirgu" at bounding box center [490, 250] width 232 height 10
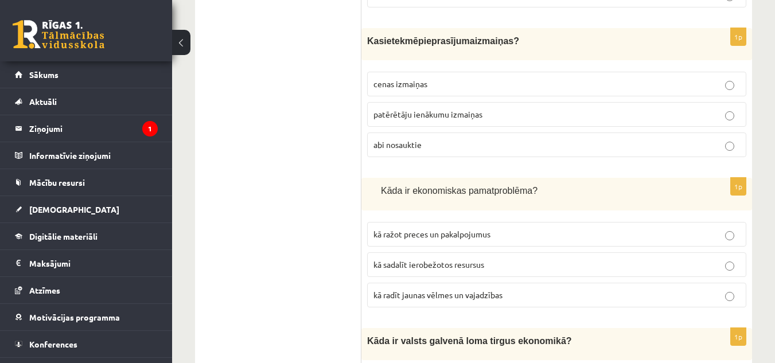
scroll to position [2758, 0]
click at [479, 290] on span "kā radīt jaunas vēlmes un vajadzības" at bounding box center [438, 295] width 129 height 10
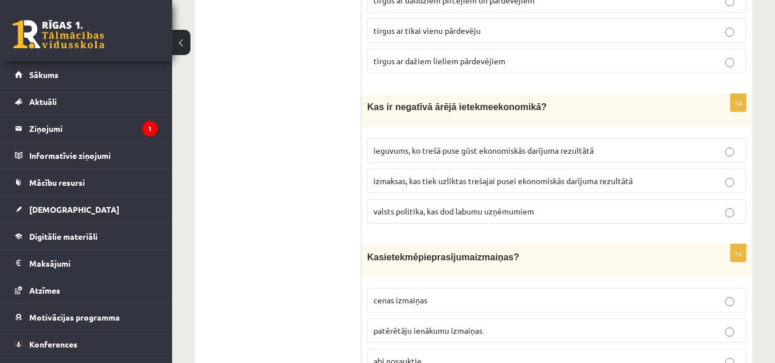
scroll to position [2543, 0]
click at [471, 175] on span "izmaksas, kas tiek uzliktas trešajai pusei ekonomiskās darījuma rezultātā" at bounding box center [503, 180] width 259 height 10
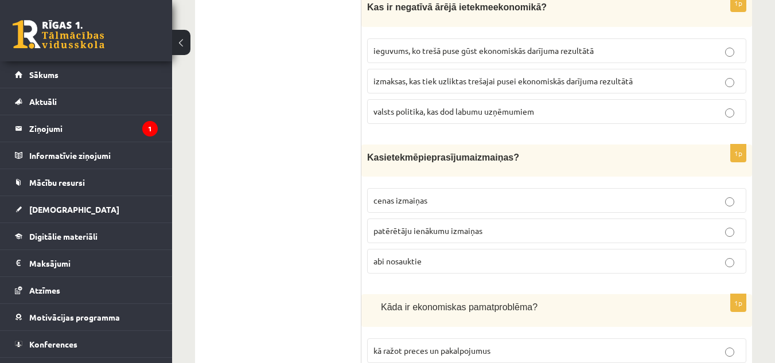
scroll to position [2642, 0]
click at [477, 195] on p "cenas izmaiņas" at bounding box center [557, 201] width 367 height 12
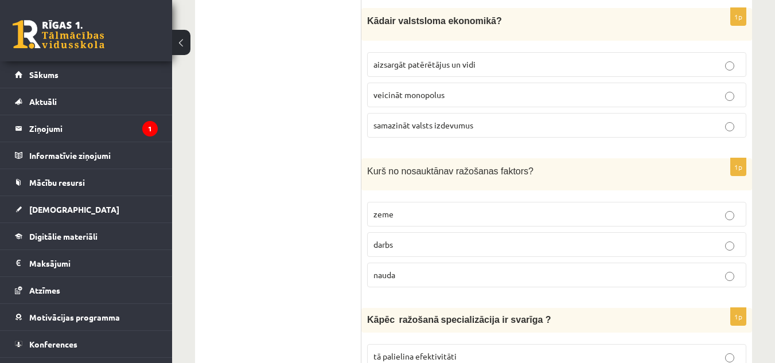
scroll to position [1879, 0]
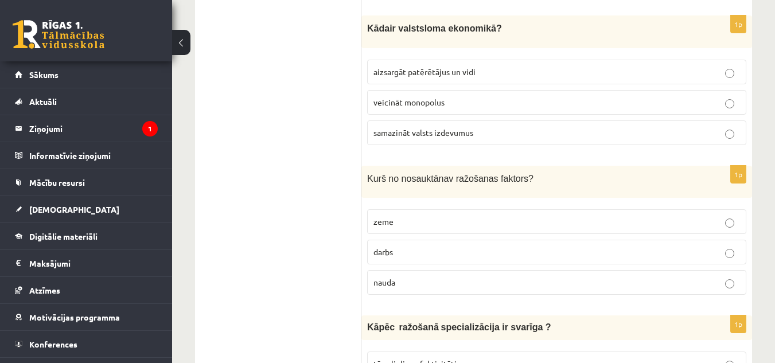
click at [531, 120] on label "samazināt valsts izdevumus" at bounding box center [556, 132] width 379 height 25
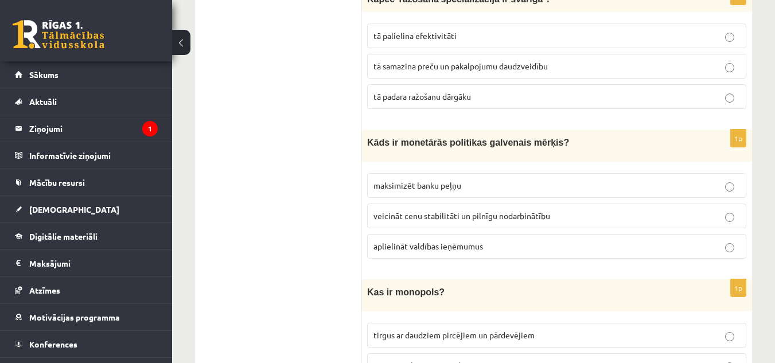
scroll to position [2184, 0]
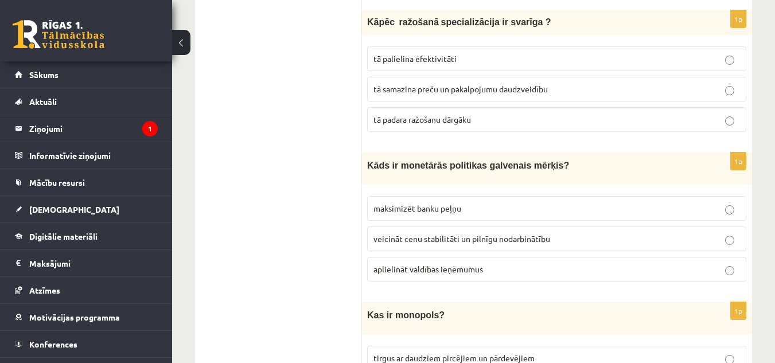
drag, startPoint x: 771, startPoint y: 188, endPoint x: 769, endPoint y: 197, distance: 9.9
click at [769, 197] on div "9.b klases diagnosticējošais darbs sociālajās zinībās par 8. klases mācību viel…" at bounding box center [473, 130] width 603 height 4541
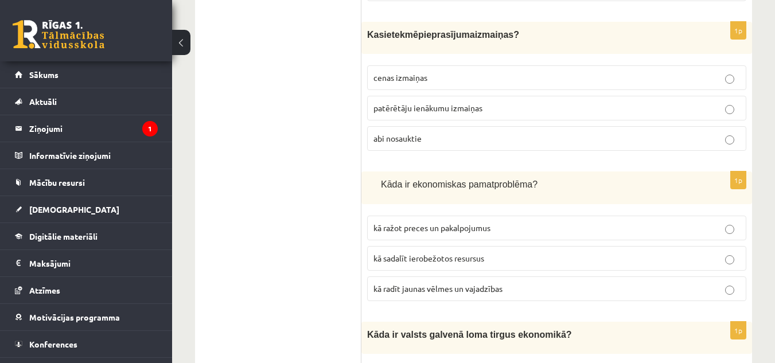
scroll to position [2773, 0]
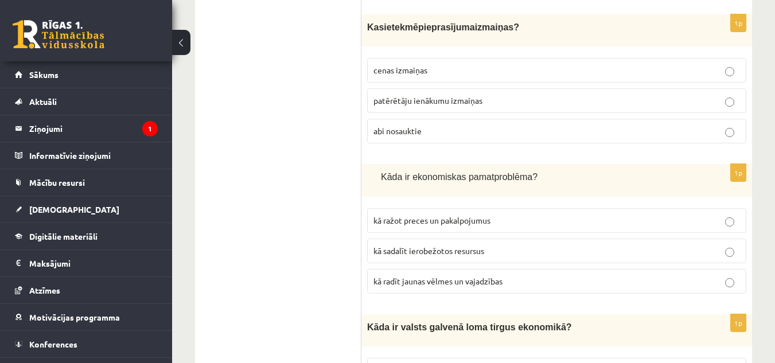
drag, startPoint x: 767, startPoint y: 236, endPoint x: 769, endPoint y: 253, distance: 16.8
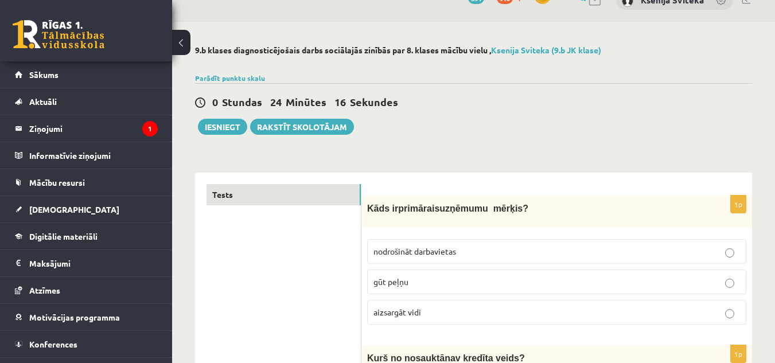
scroll to position [0, 0]
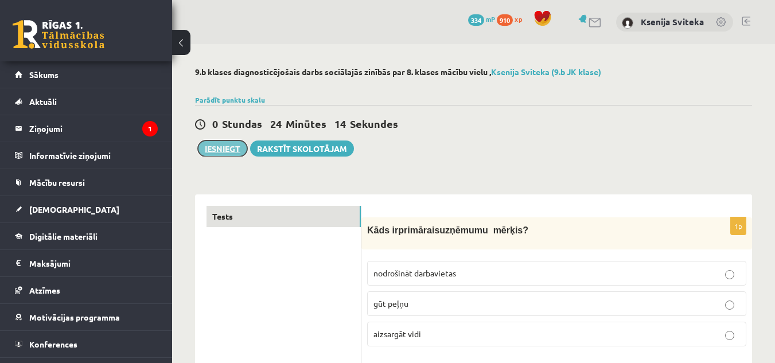
click at [220, 152] on button "Iesniegt" at bounding box center [222, 149] width 49 height 16
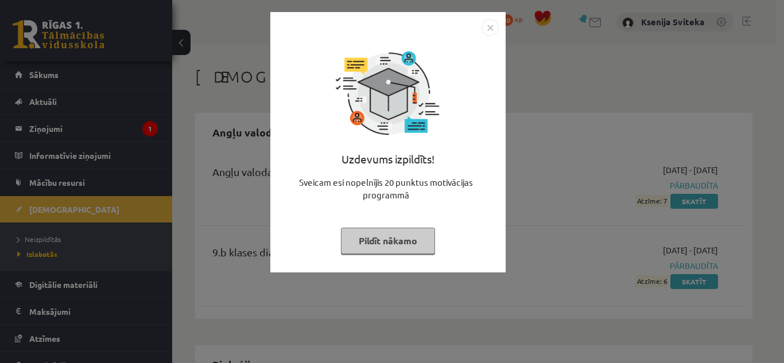
click at [485, 26] on img "Close" at bounding box center [489, 27] width 17 height 17
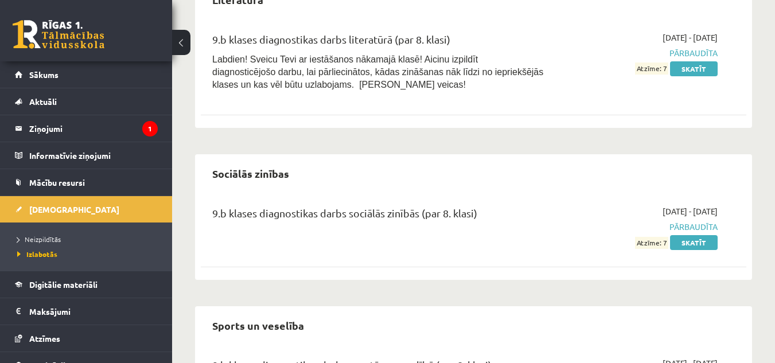
scroll to position [1215, 0]
click at [698, 246] on link "Skatīt" at bounding box center [694, 242] width 48 height 15
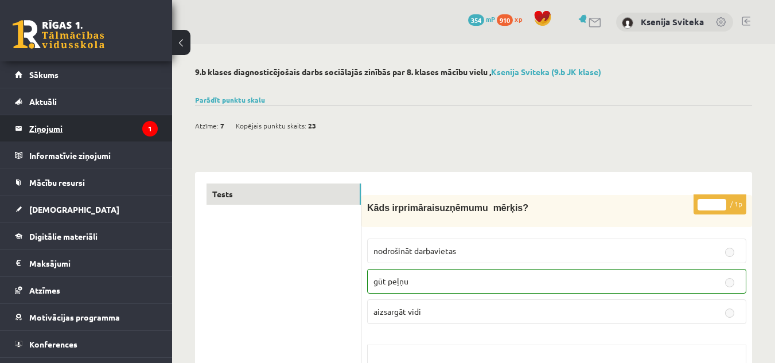
click at [56, 129] on legend "Ziņojumi 1" at bounding box center [93, 128] width 129 height 26
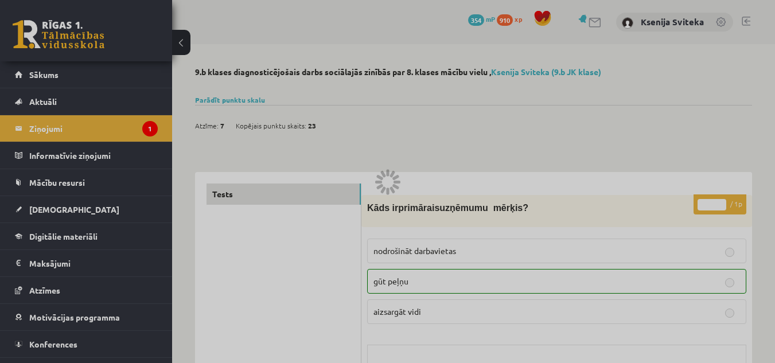
drag, startPoint x: 56, startPoint y: 129, endPoint x: 215, endPoint y: 4, distance: 202.3
click at [215, 4] on div at bounding box center [387, 181] width 775 height 363
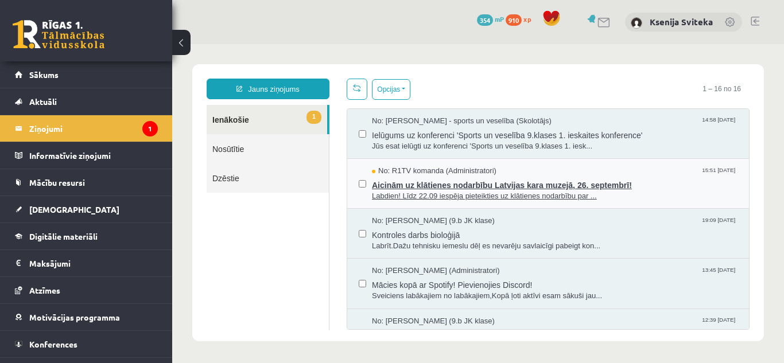
click at [439, 193] on span "Labdien! Līdz 22.09 iespēja pieteikties uz klātienes nodarbību par ..." at bounding box center [555, 196] width 366 height 11
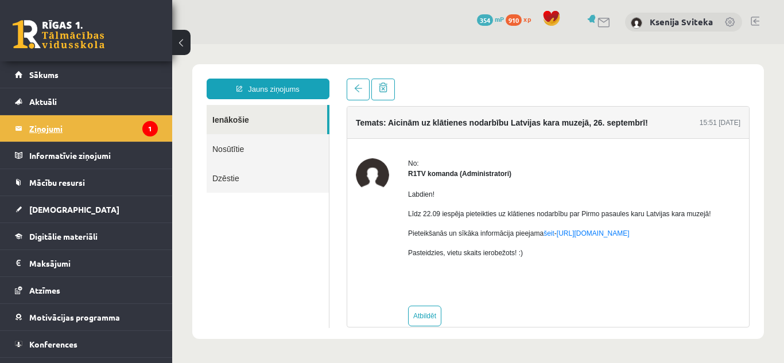
click at [49, 129] on legend "Ziņojumi 1" at bounding box center [93, 128] width 129 height 26
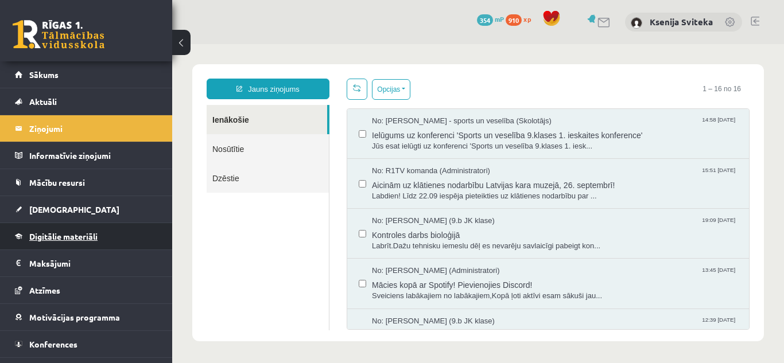
click at [63, 236] on span "Digitālie materiāli" at bounding box center [63, 236] width 68 height 10
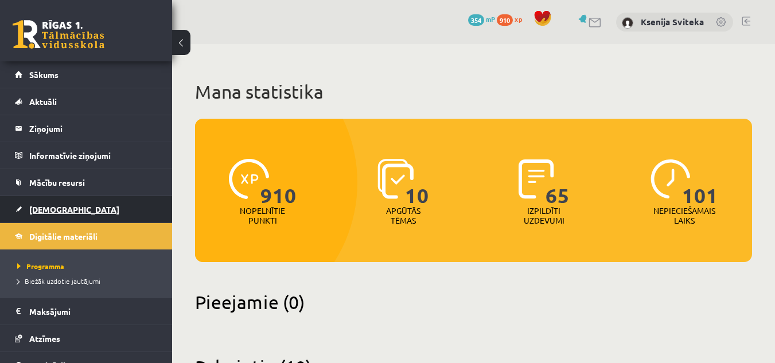
click at [58, 212] on span "[DEMOGRAPHIC_DATA]" at bounding box center [74, 209] width 90 height 10
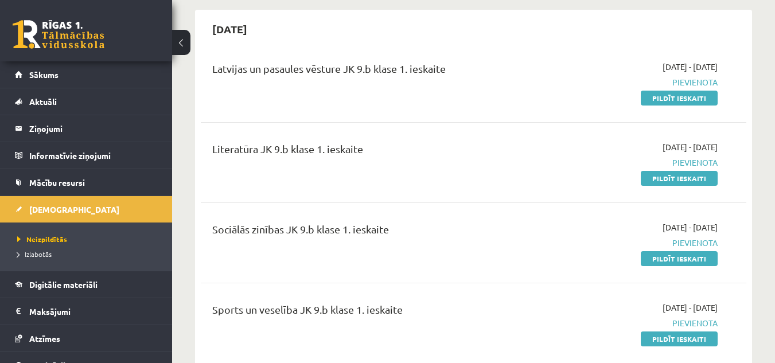
scroll to position [275, 0]
